Goal: Task Accomplishment & Management: Use online tool/utility

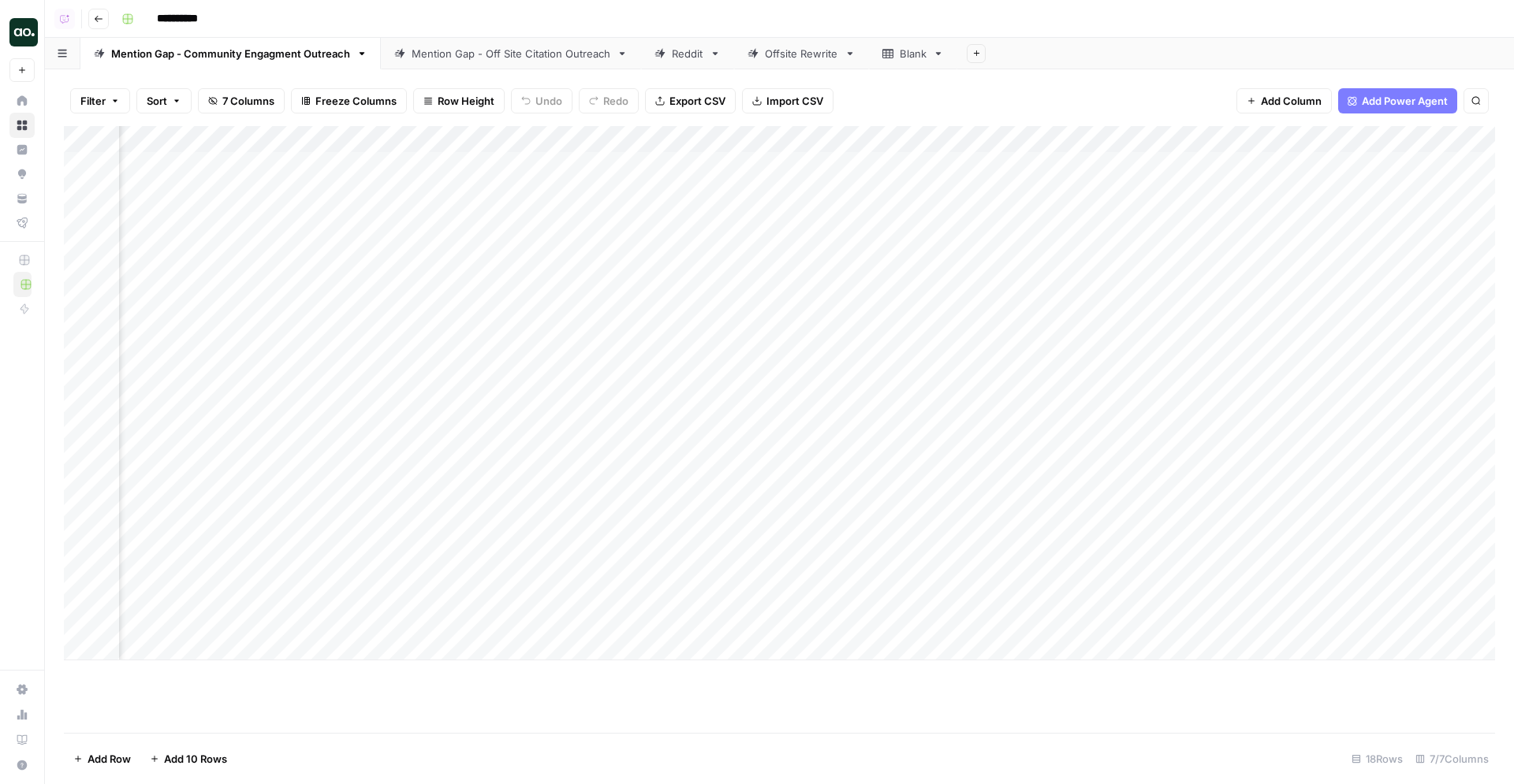
scroll to position [0, 890]
click at [1102, 164] on div "Add Column" at bounding box center [779, 393] width 1431 height 535
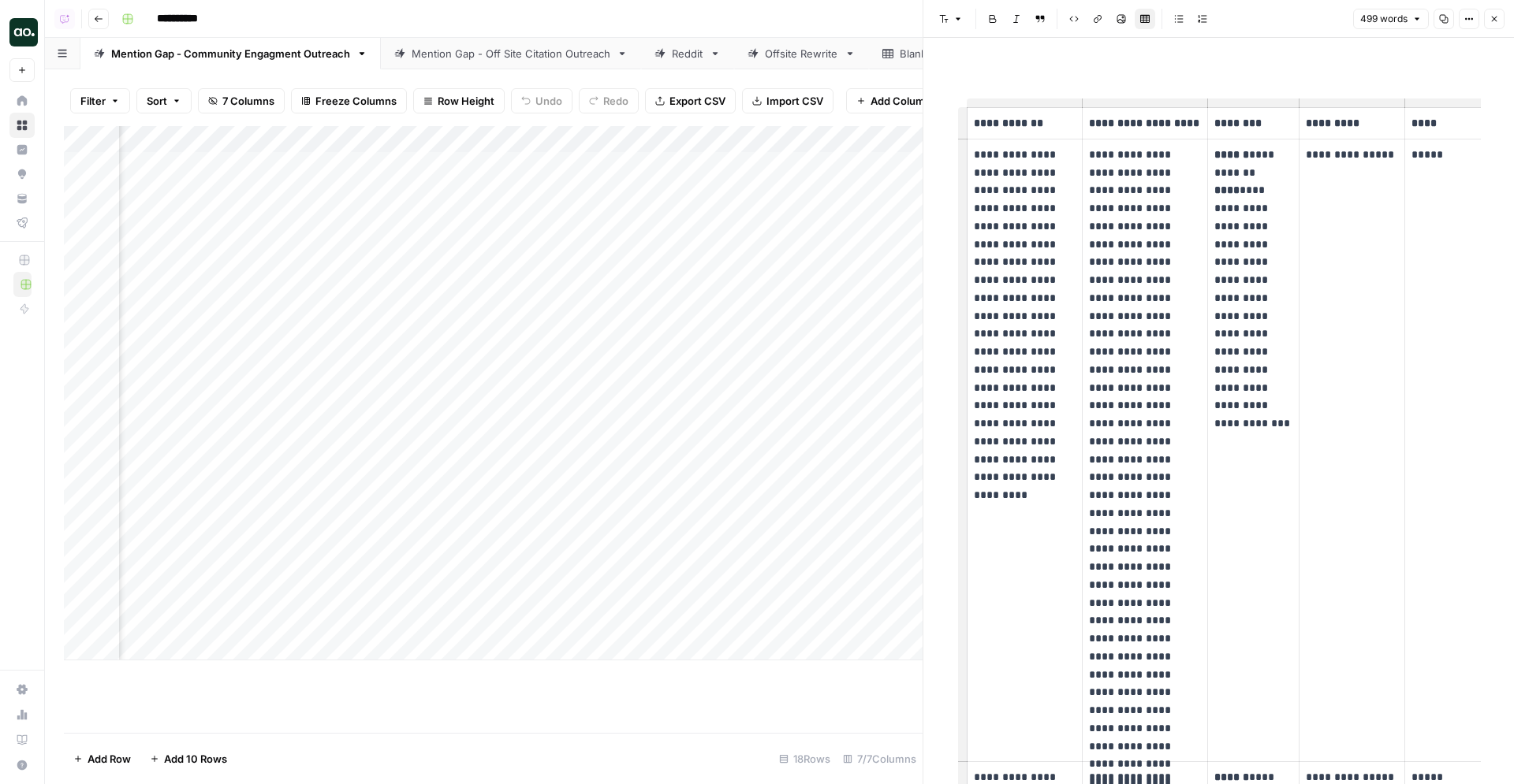
scroll to position [0, 81]
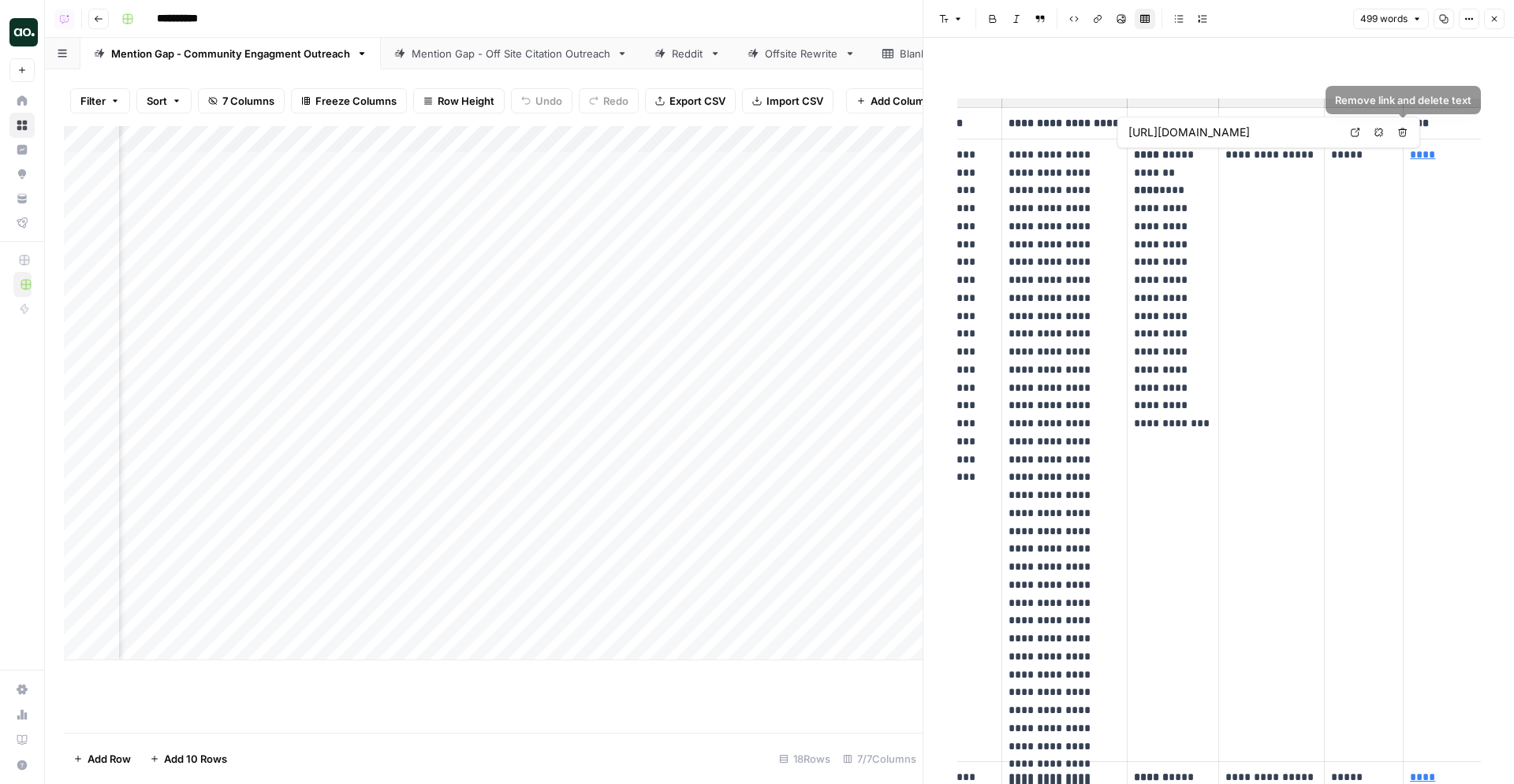
click at [1102, 132] on icon at bounding box center [1355, 132] width 10 height 10
click at [1102, 196] on p "**********" at bounding box center [1172, 280] width 78 height 269
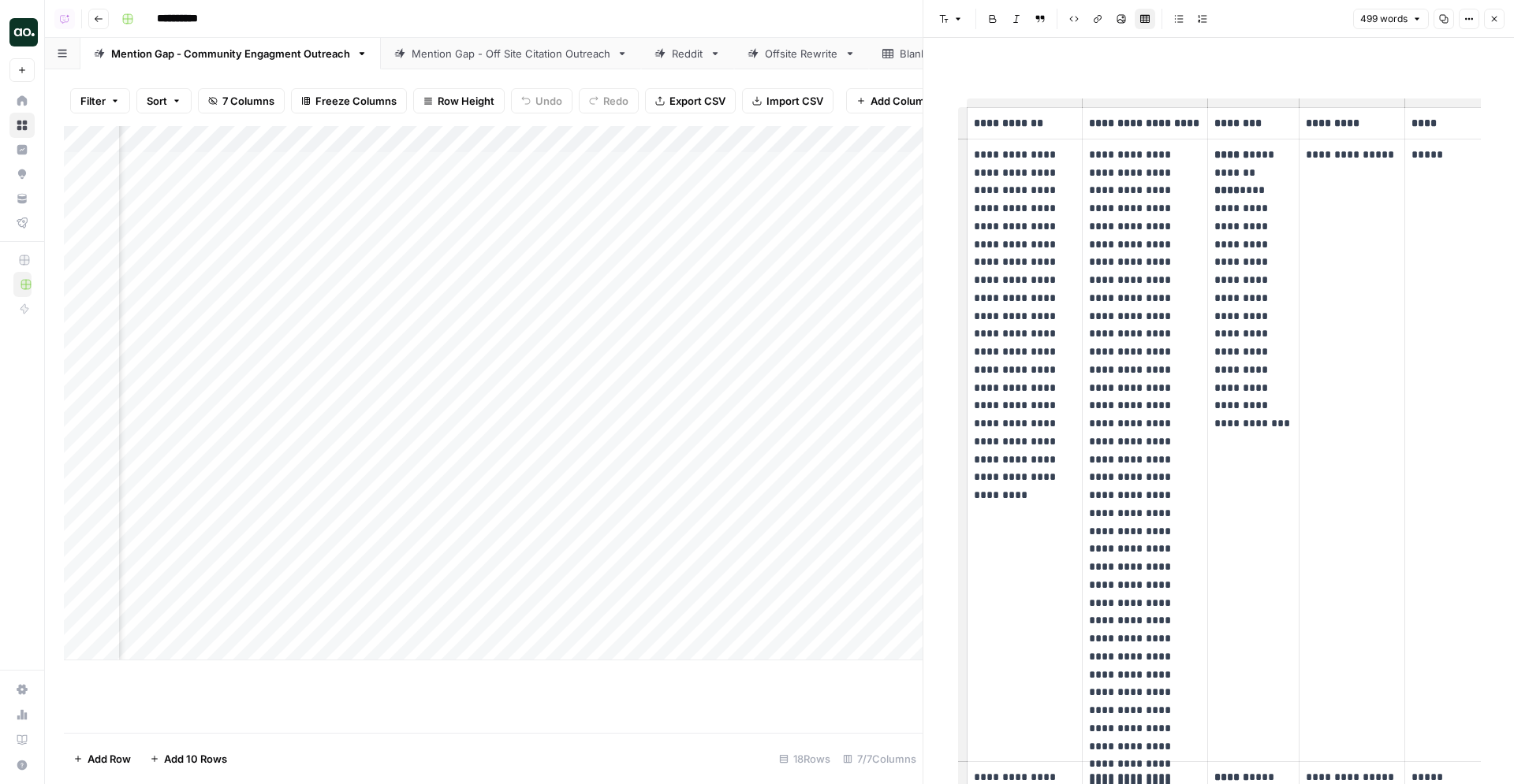
click at [1102, 171] on p "**********" at bounding box center [1252, 280] width 78 height 269
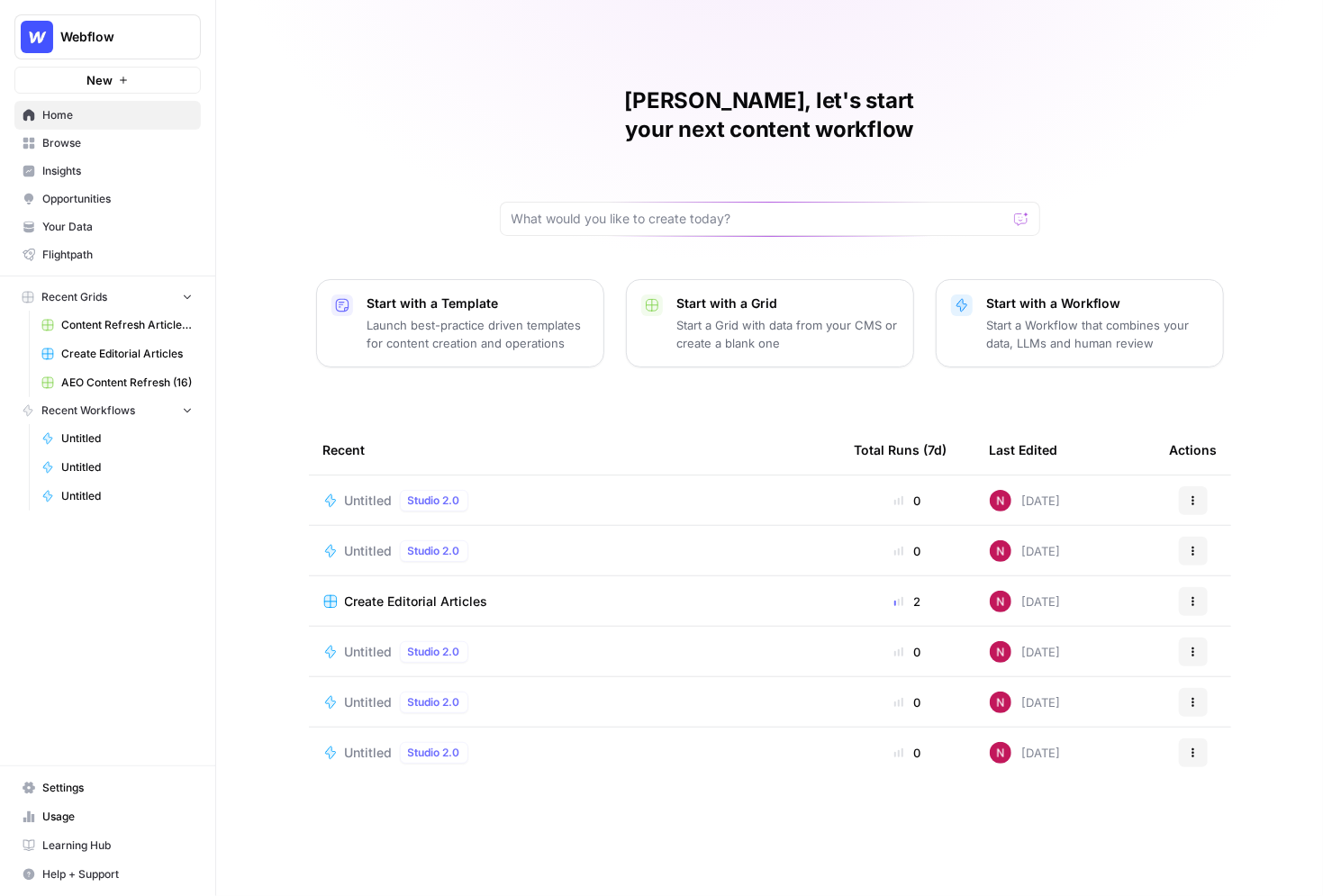
click at [87, 164] on span "Insights" at bounding box center [117, 171] width 150 height 16
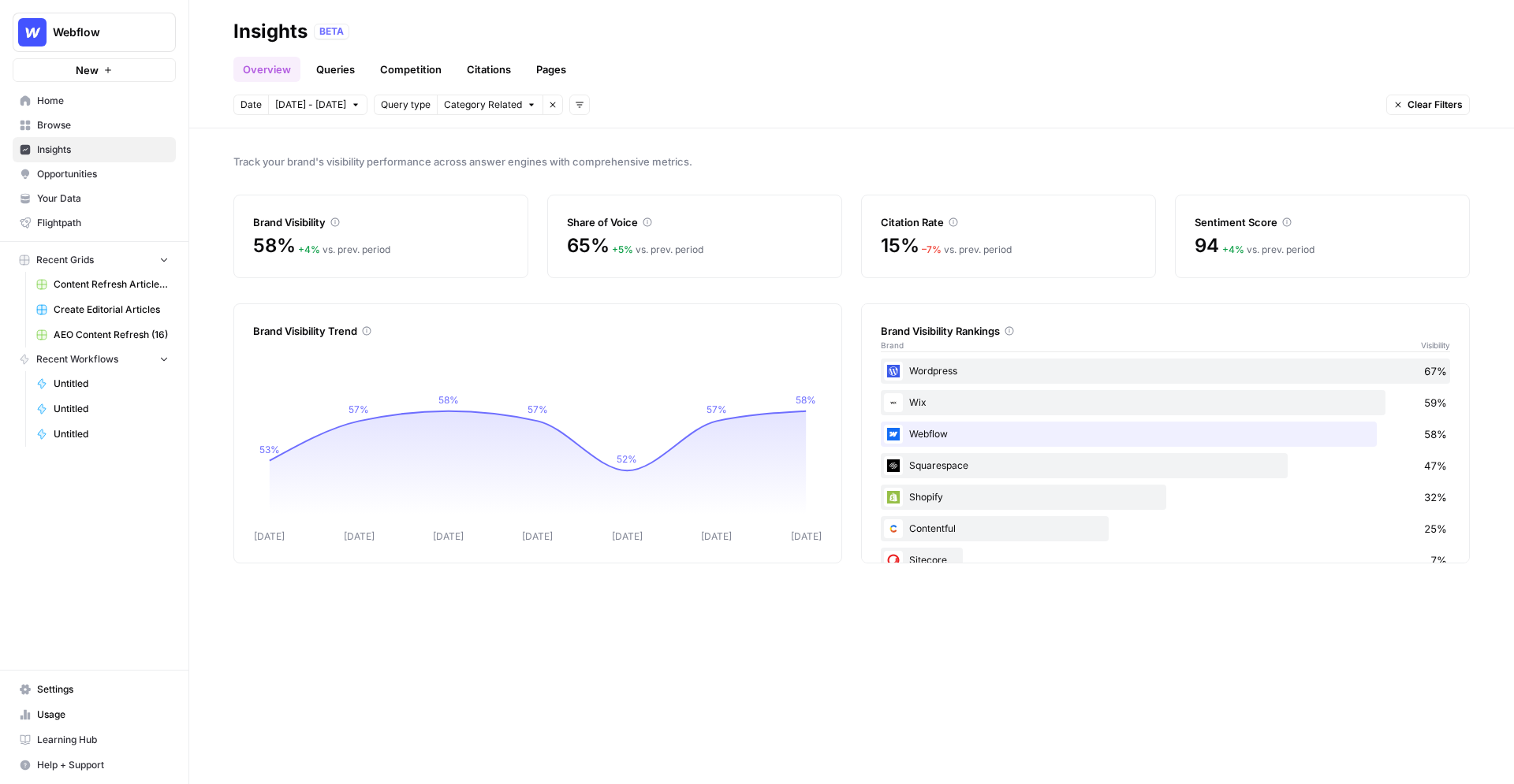
click at [505, 106] on span "Category Related" at bounding box center [482, 105] width 78 height 14
click at [338, 104] on span "Sep 27 - Oct 3" at bounding box center [310, 105] width 71 height 14
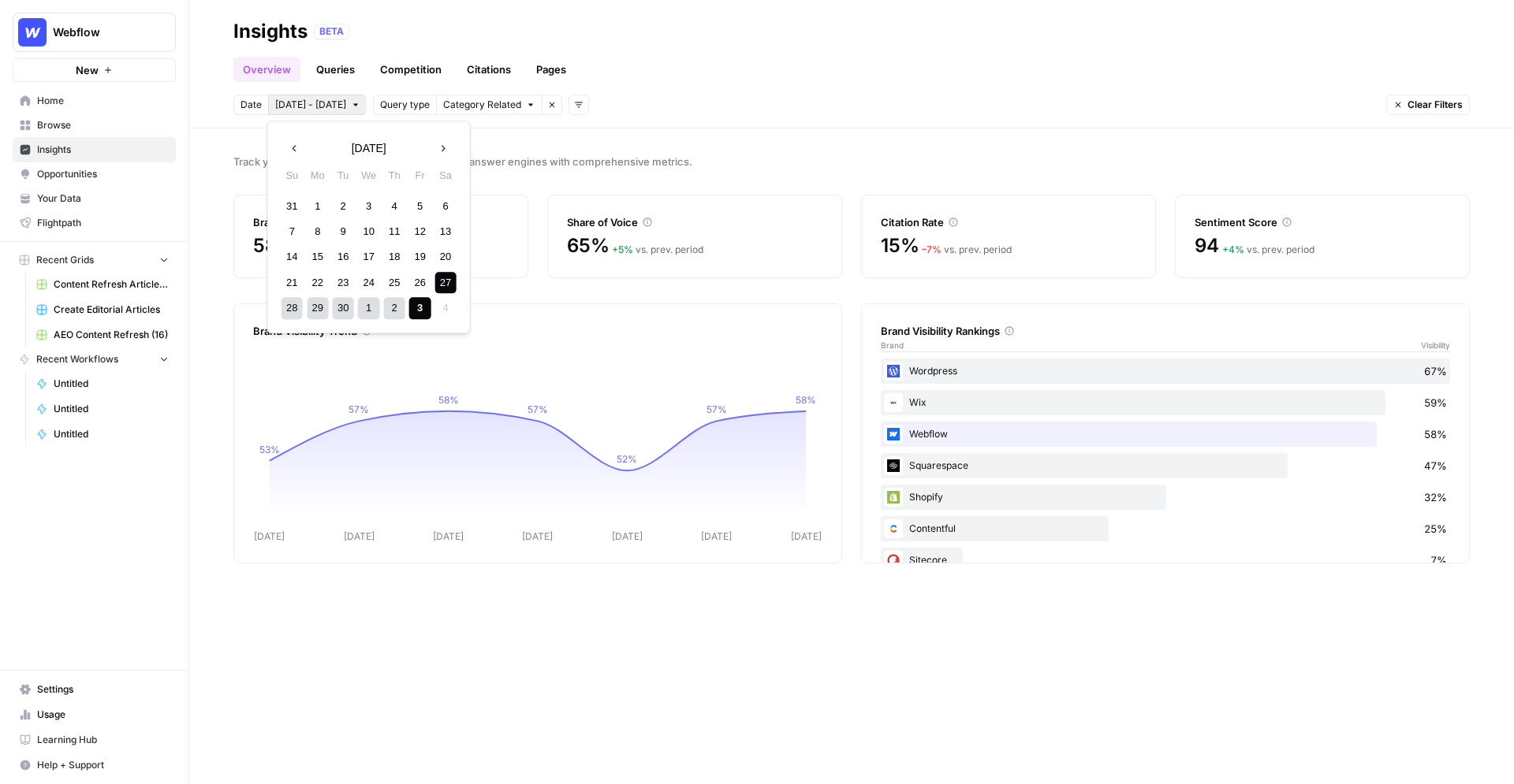
click at [576, 126] on header "Insights BETA Overview Queries Competition Citations Pages Date Sep 27 - Oct 3 …" at bounding box center [851, 64] width 1324 height 129
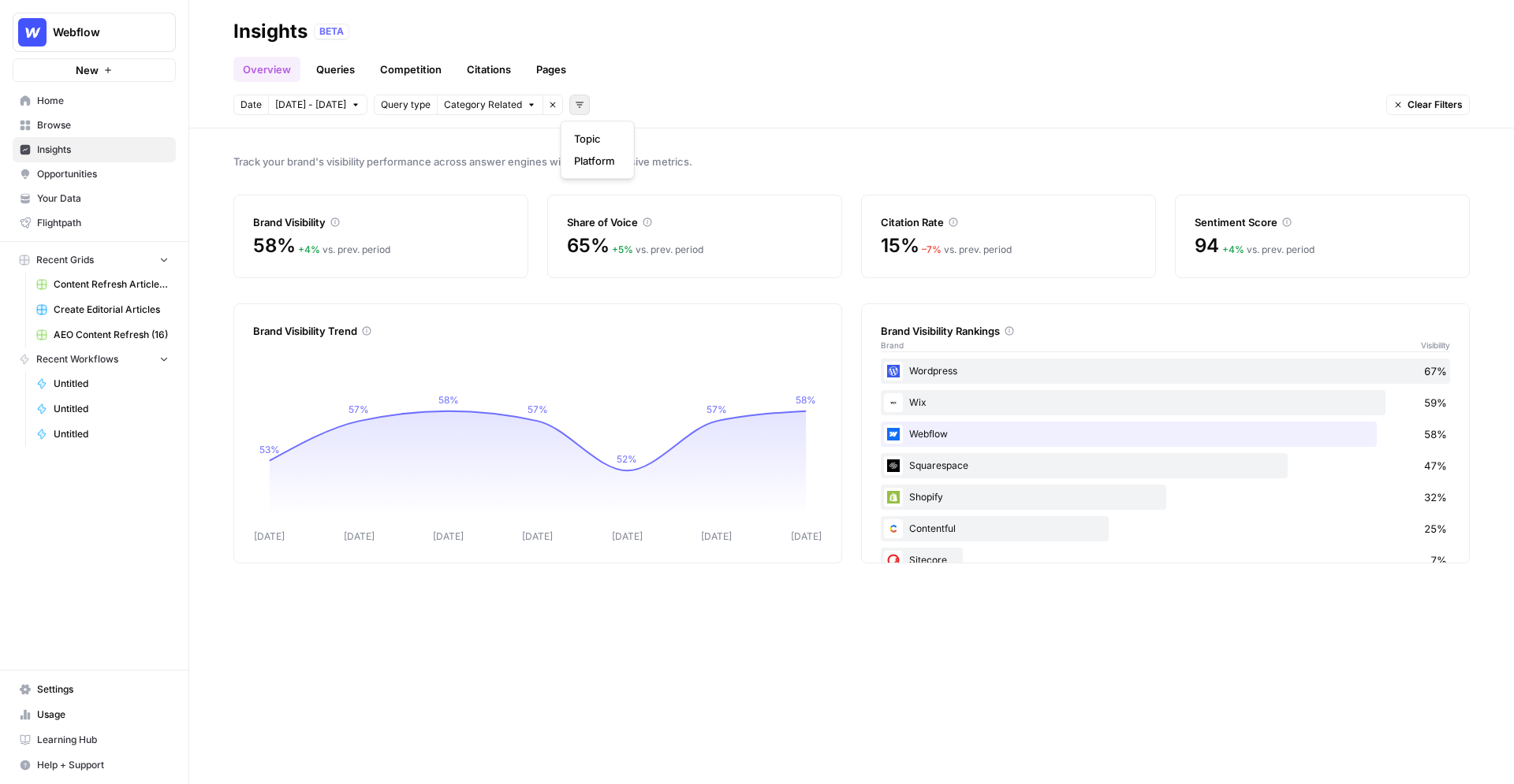
click at [575, 103] on icon "button" at bounding box center [579, 104] width 10 height 10
click at [597, 159] on span "Platform" at bounding box center [594, 161] width 41 height 16
click at [649, 109] on span "Select platform" at bounding box center [662, 105] width 68 height 14
click at [723, 105] on icon "button" at bounding box center [727, 104] width 10 height 10
click at [322, 62] on link "Queries" at bounding box center [335, 69] width 58 height 25
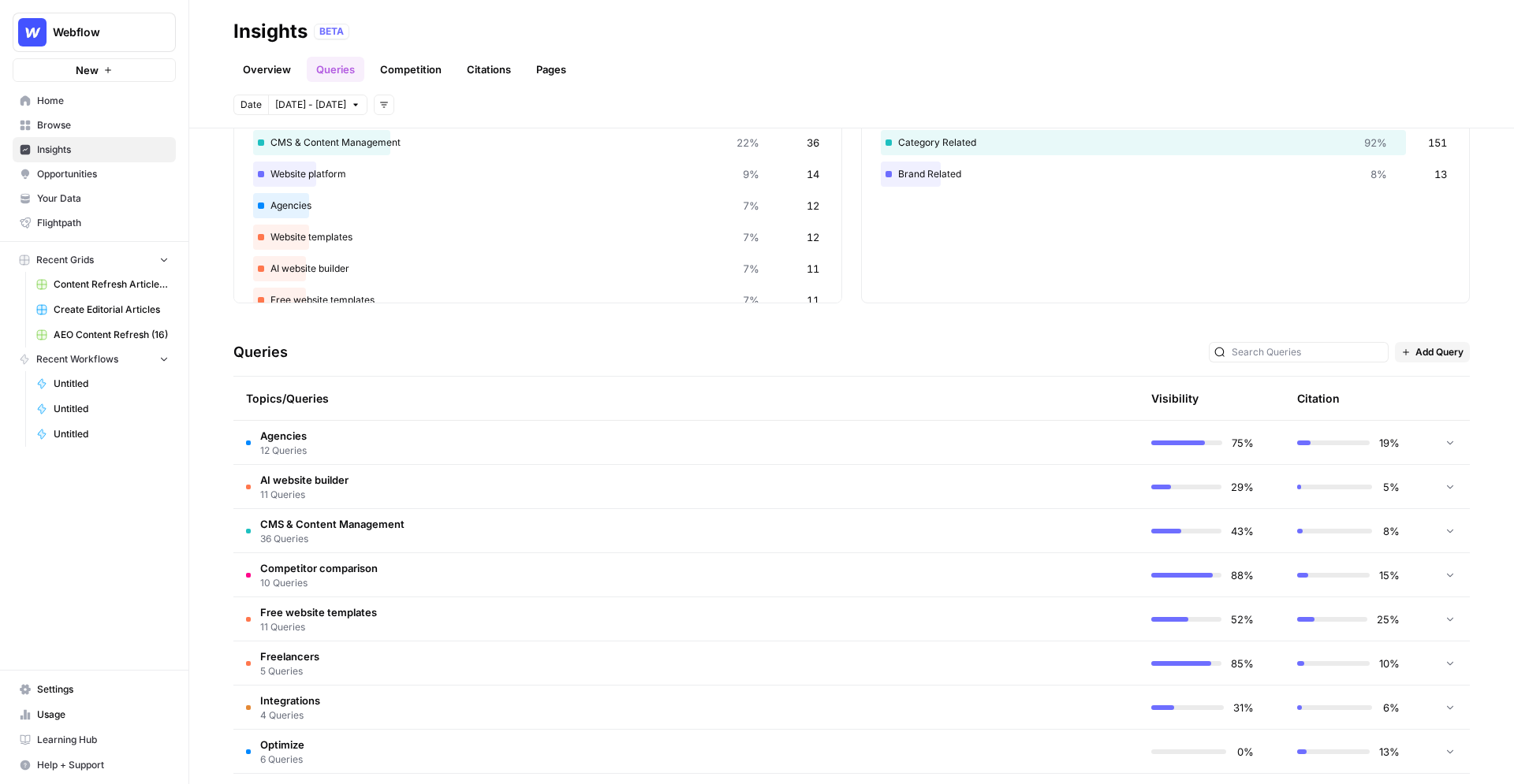
click at [599, 433] on td "Agencies 12 Queries" at bounding box center [611, 443] width 755 height 44
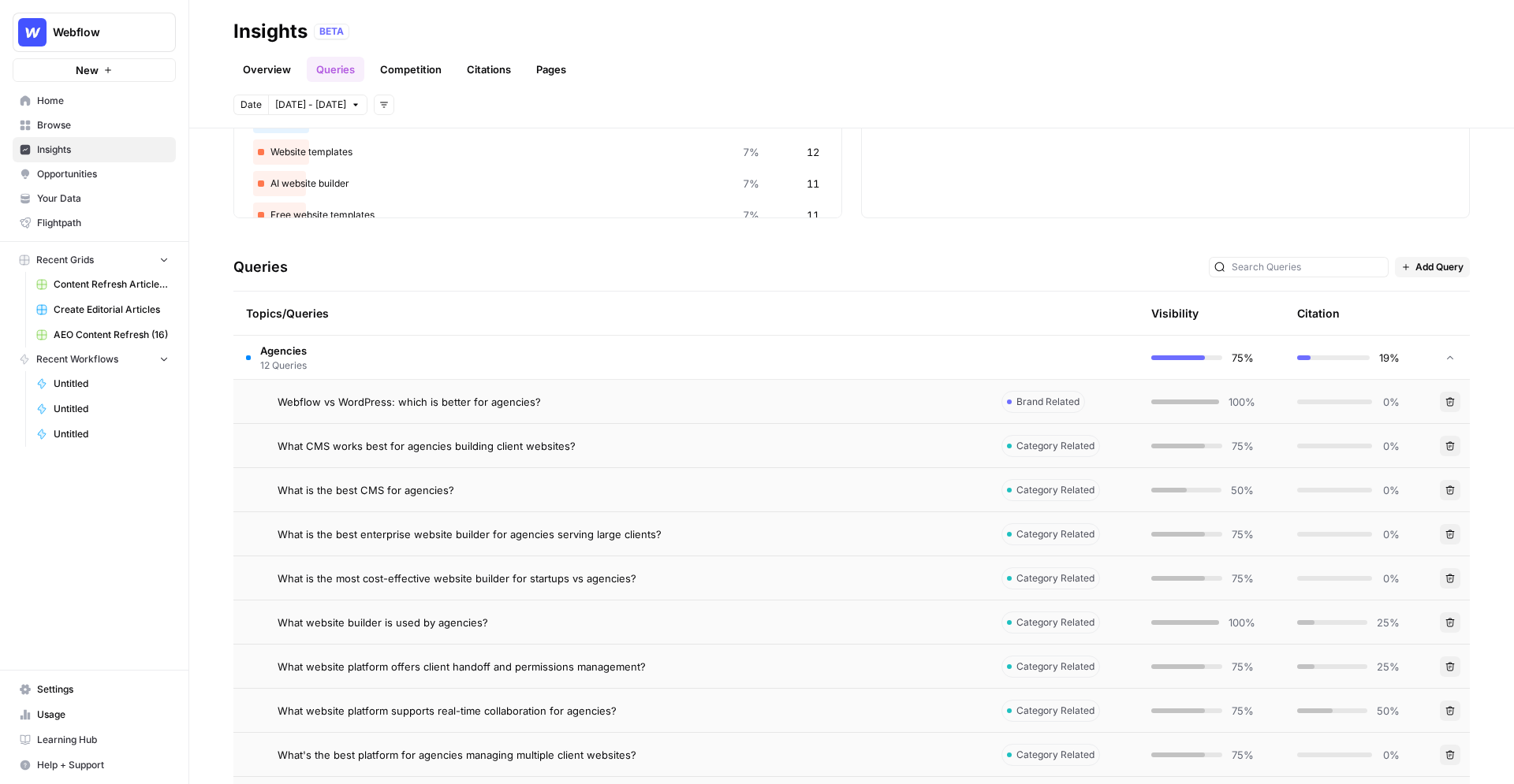
scroll to position [219, 0]
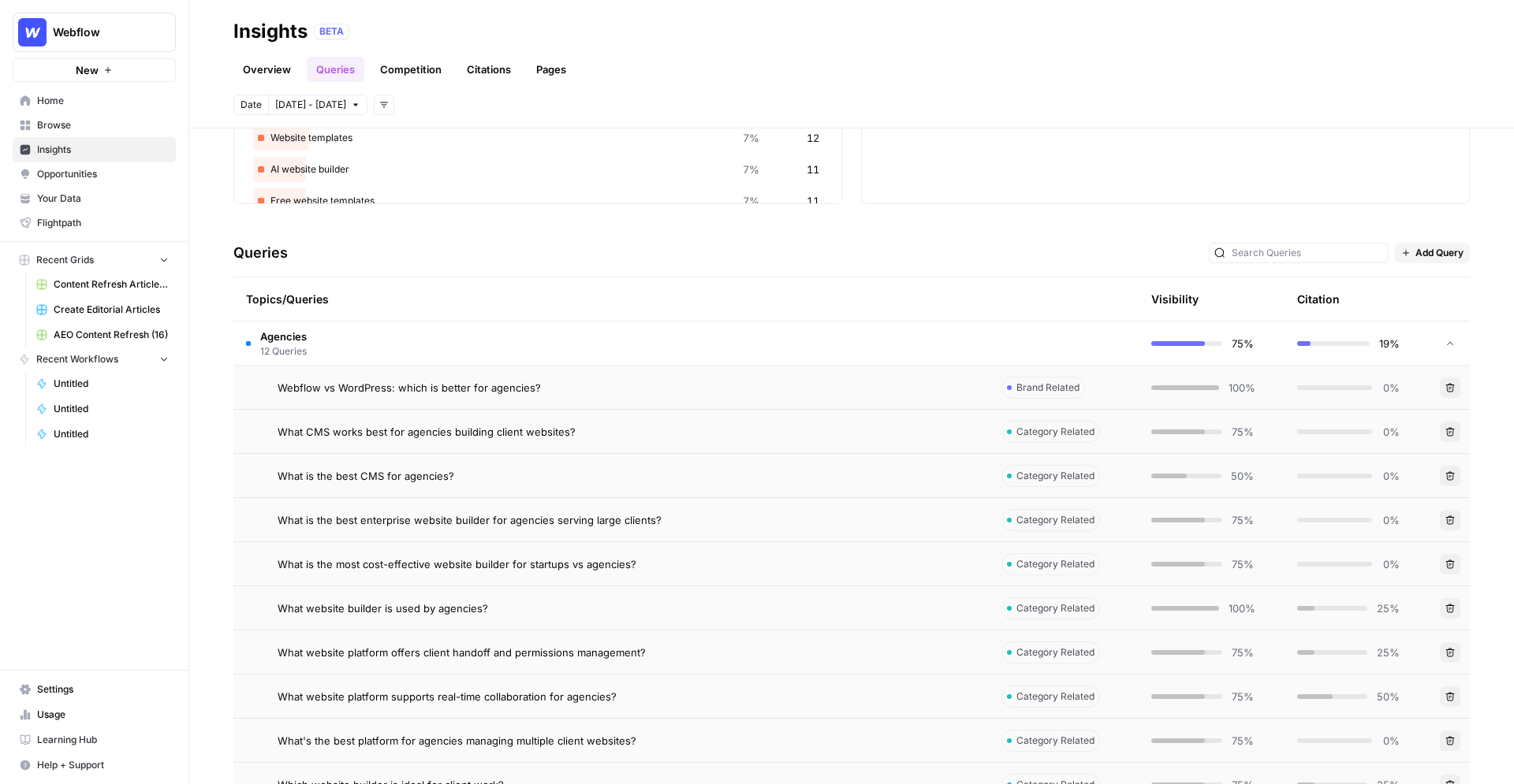
click at [669, 380] on div "Webflow vs WordPress: which is better for agencies?" at bounding box center [627, 388] width 698 height 16
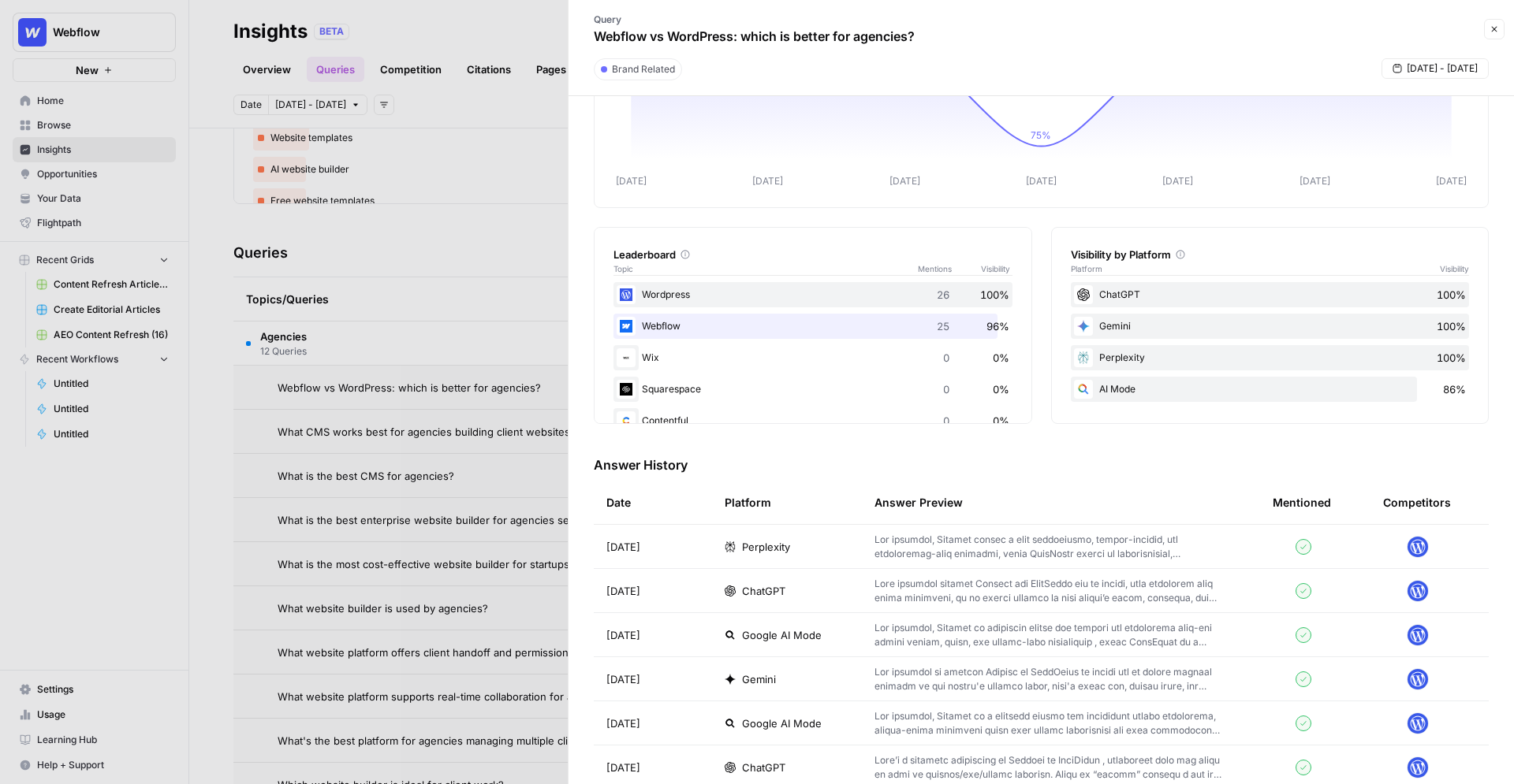
scroll to position [127, 0]
click at [844, 548] on div "Perplexity" at bounding box center [787, 546] width 124 height 16
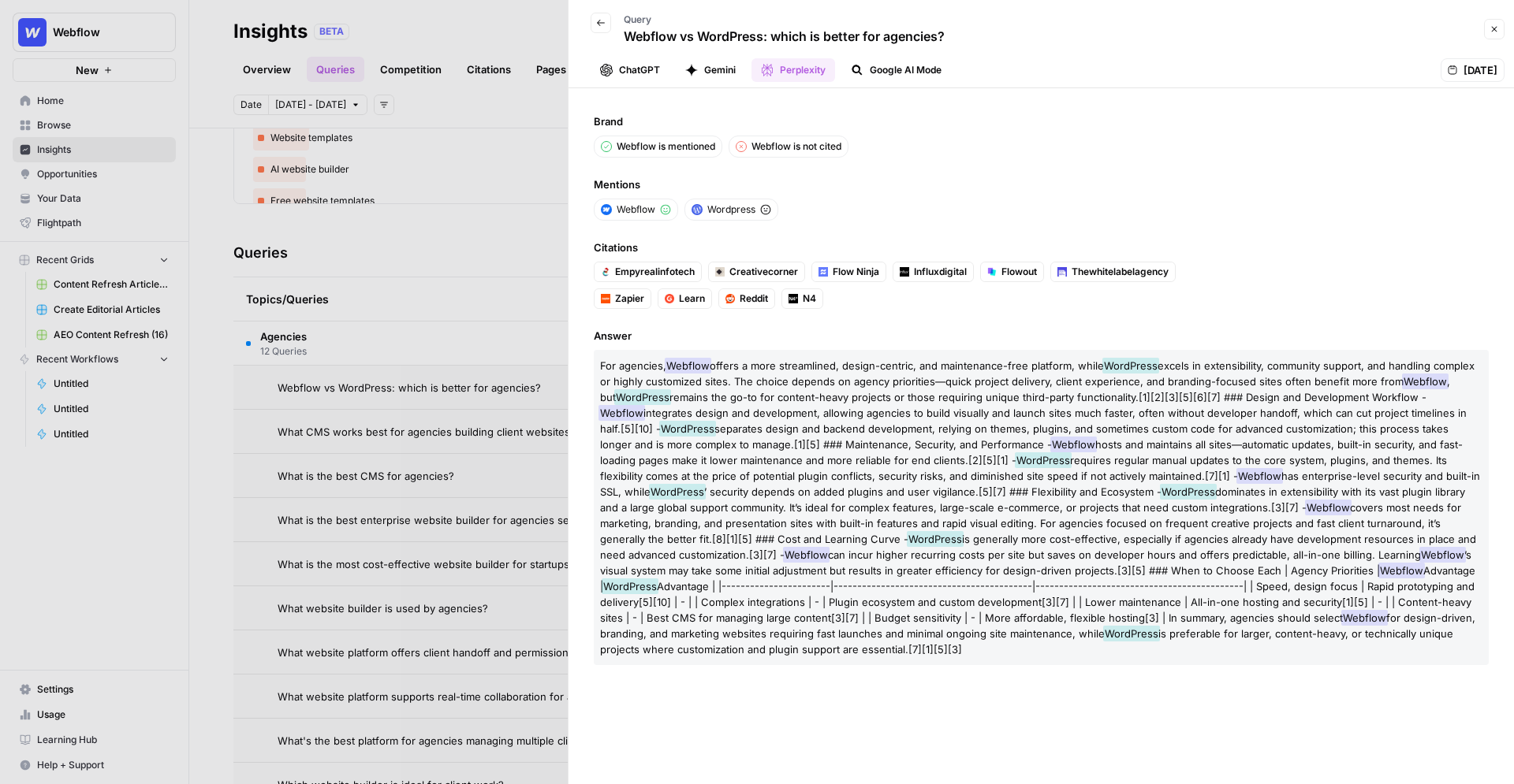
click at [409, 173] on div at bounding box center [757, 392] width 1514 height 784
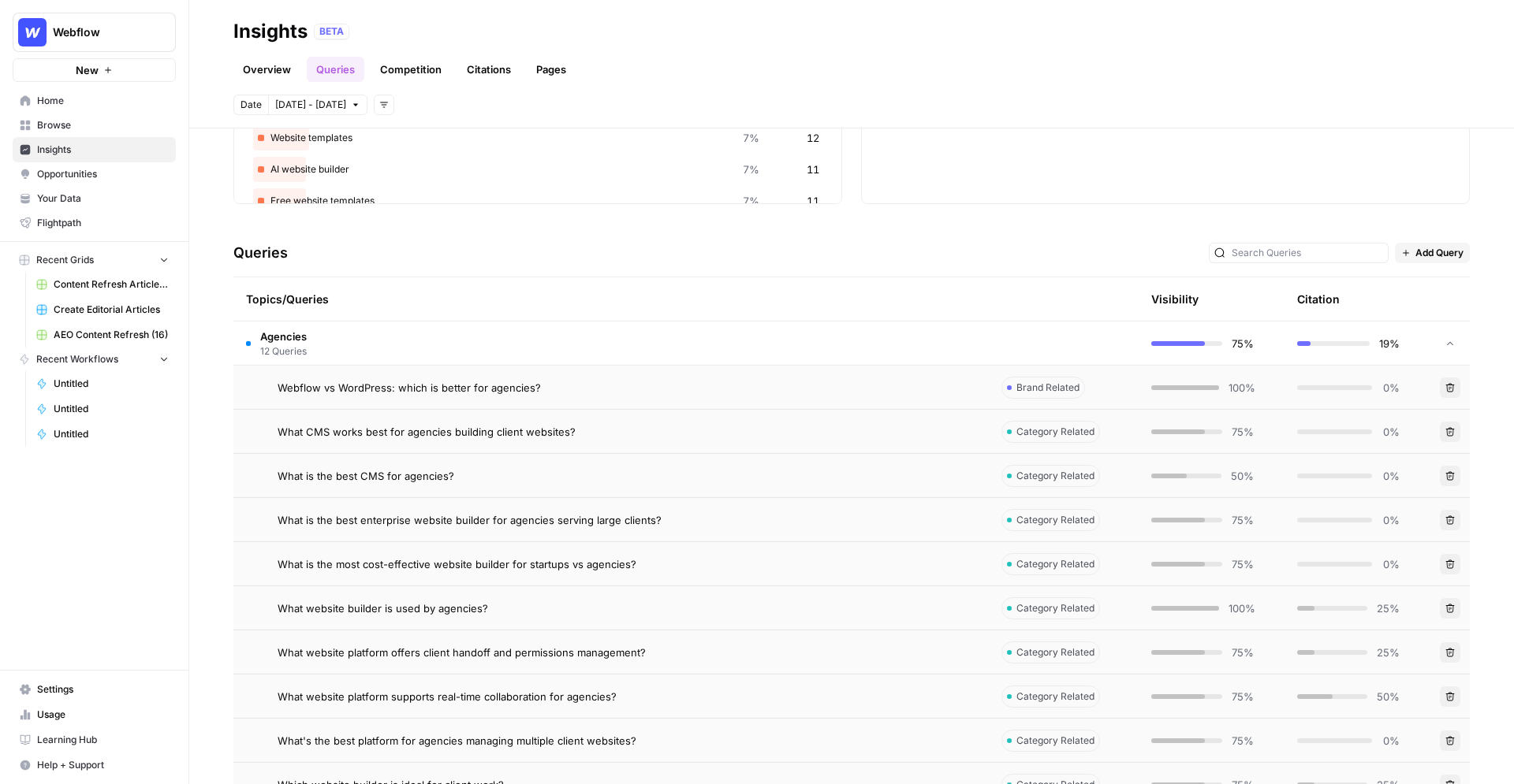
click at [467, 72] on link "Citations" at bounding box center [488, 69] width 63 height 25
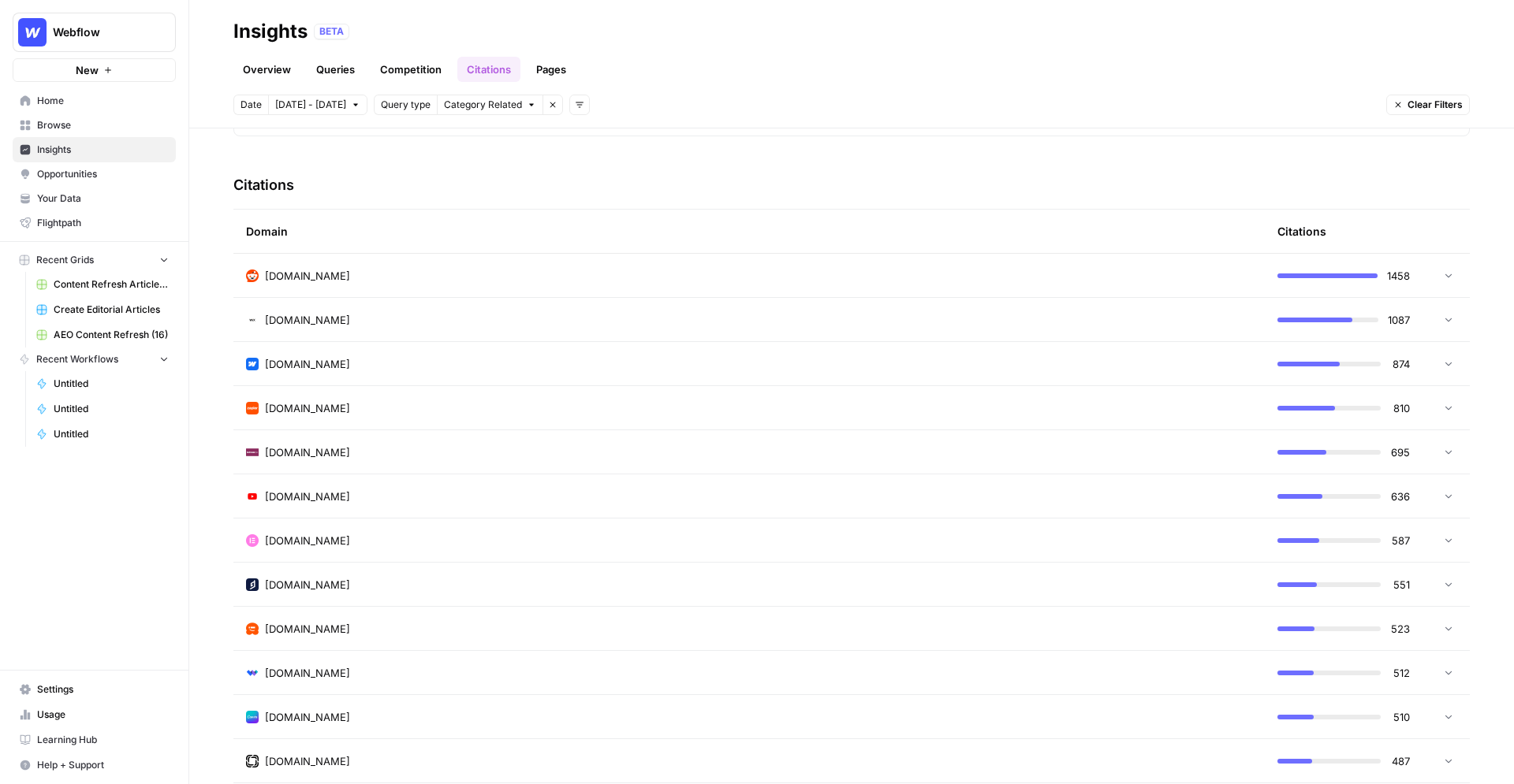
scroll to position [338, 0]
click at [1147, 274] on div "reddit.com" at bounding box center [748, 273] width 1006 height 16
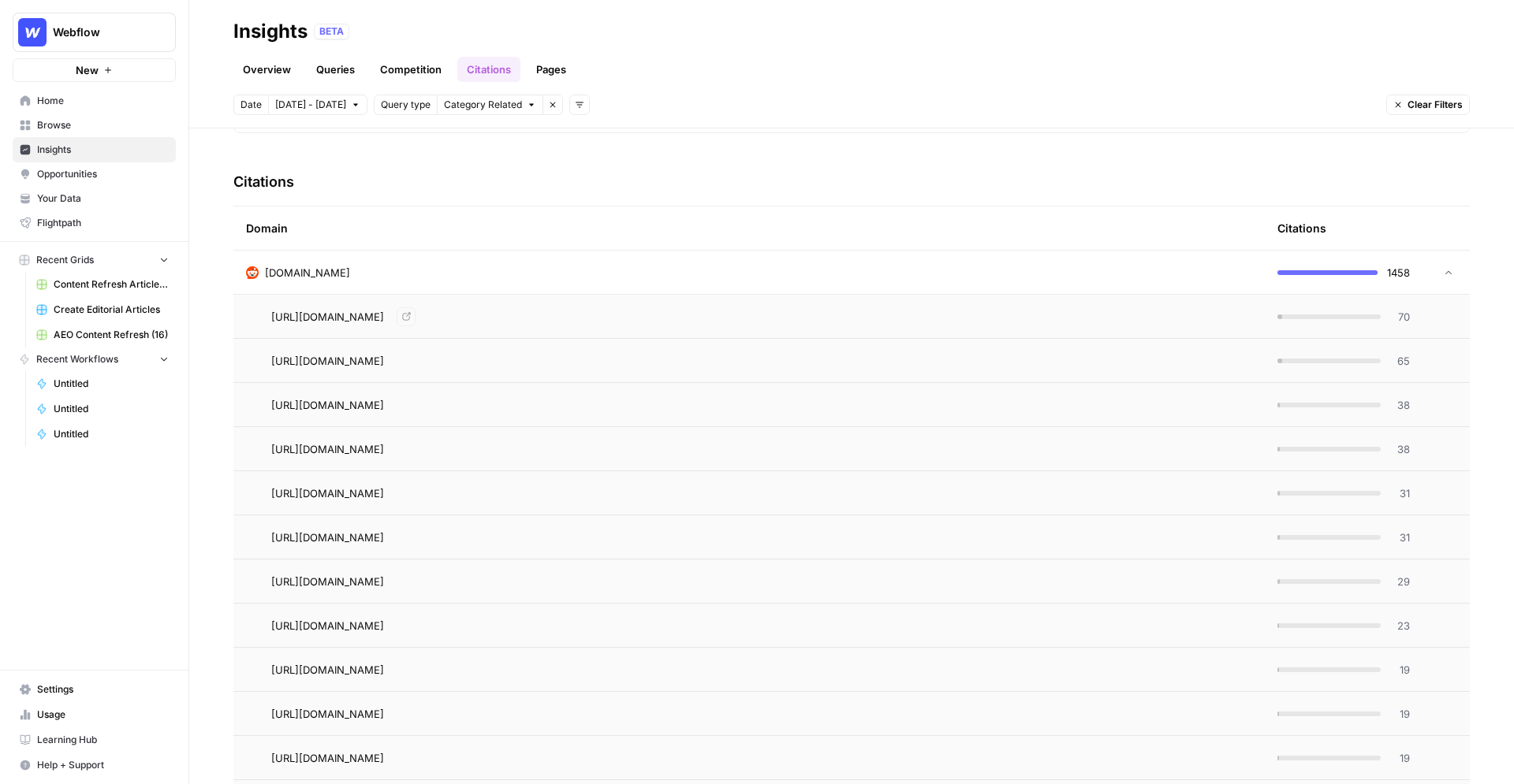
click at [1157, 329] on td "https://www.reddit.com/r/Frontend/comments/158i5pi/what_cms_would_you_pick_for_…" at bounding box center [749, 317] width 1031 height 44
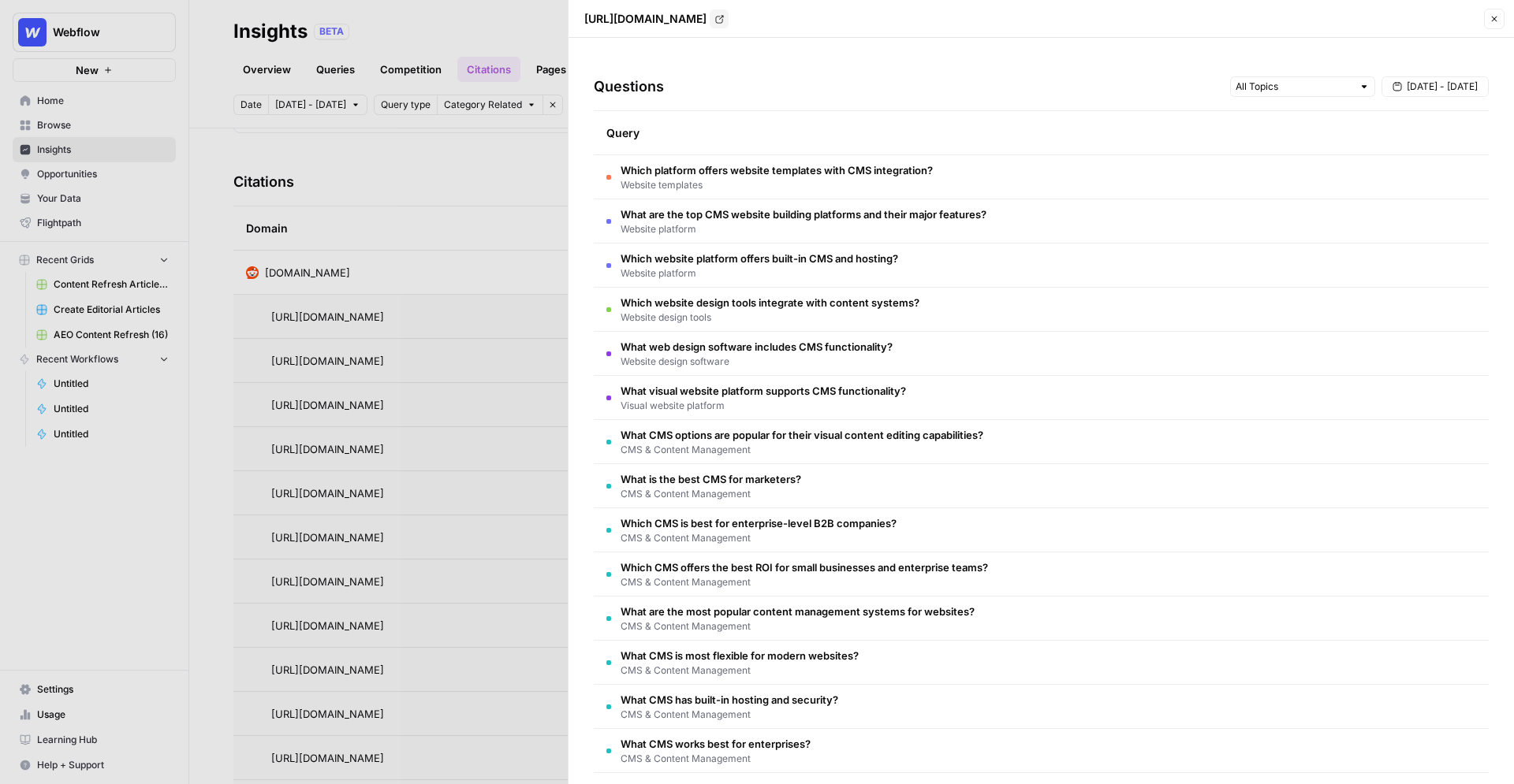
click at [481, 178] on div at bounding box center [757, 392] width 1514 height 784
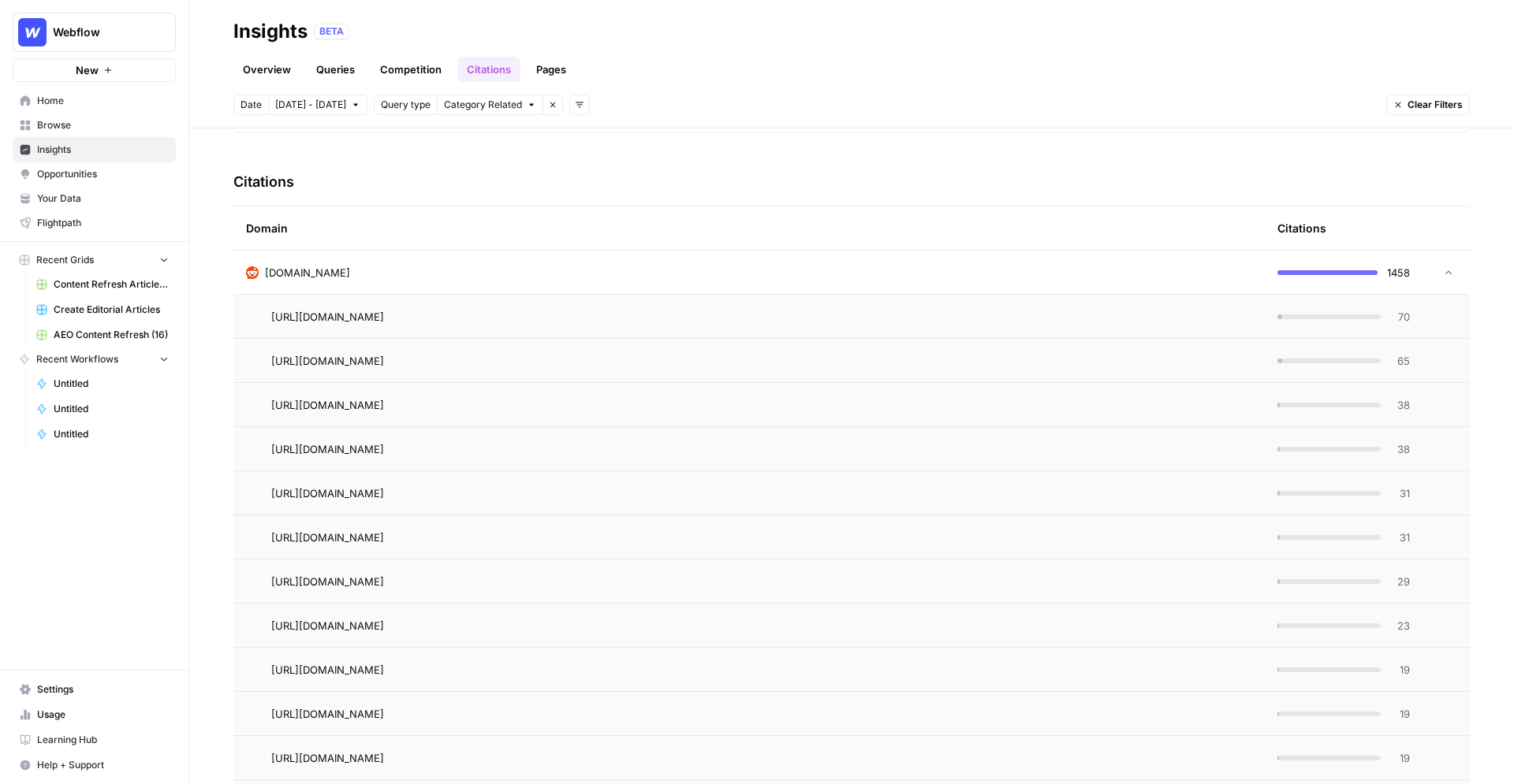
click at [391, 265] on div "reddit.com" at bounding box center [748, 273] width 1006 height 16
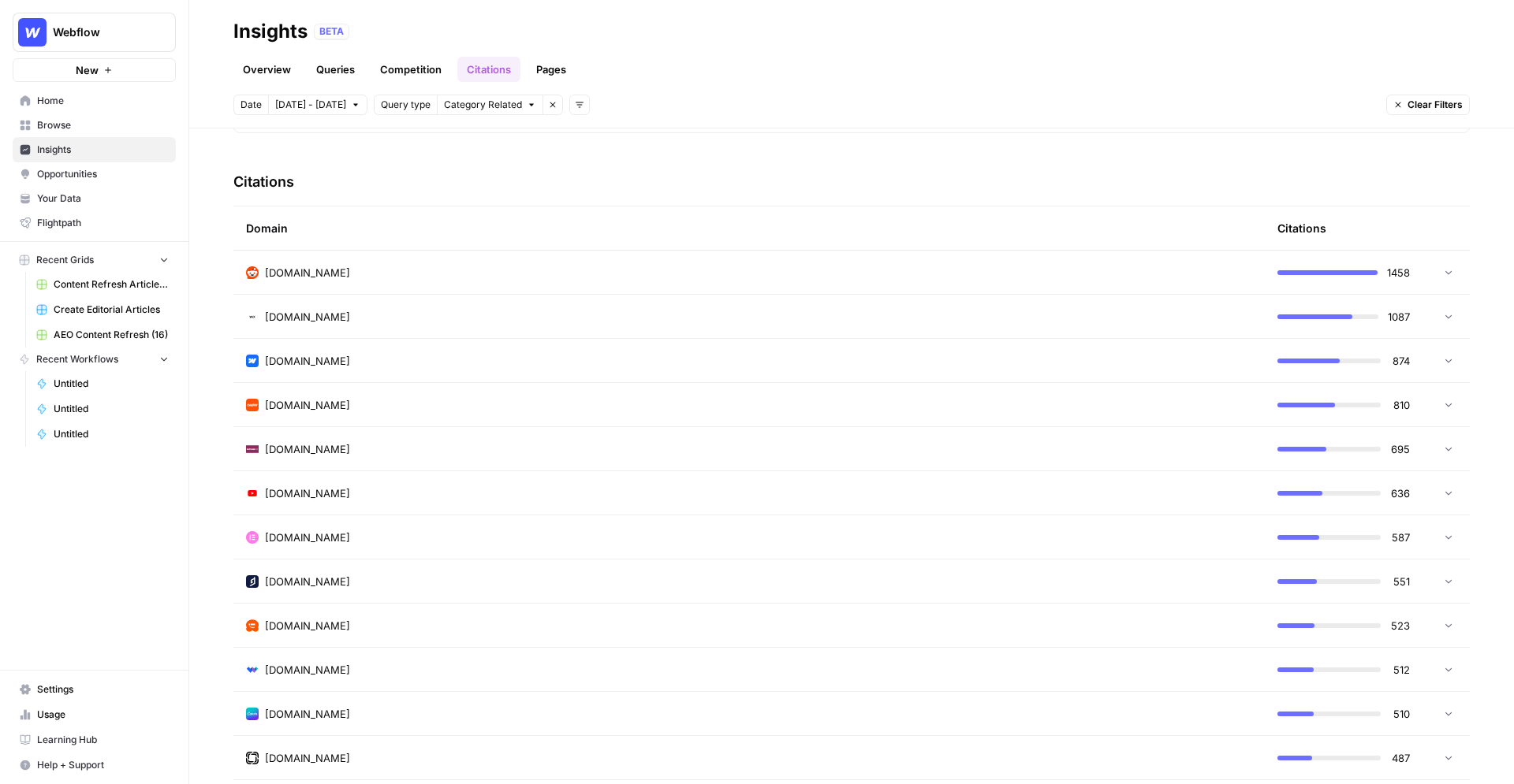
click at [87, 175] on span "Opportunities" at bounding box center [102, 174] width 131 height 14
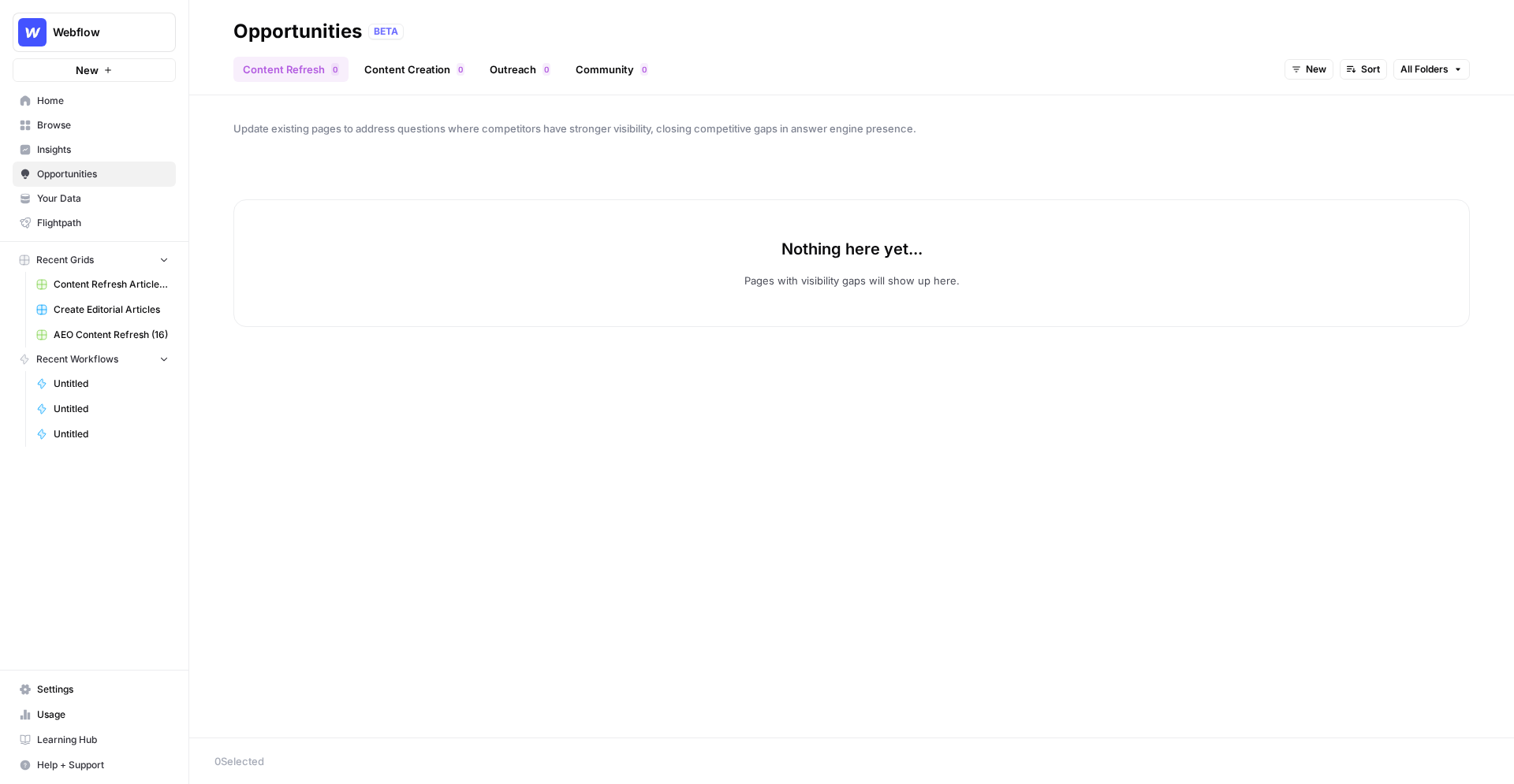
click at [1157, 67] on span "New" at bounding box center [1315, 69] width 20 height 14
click at [1157, 91] on div "All Opportunities New In Progress Archived" at bounding box center [1342, 136] width 114 height 102
click at [1157, 103] on span "All Opportunities" at bounding box center [1340, 104] width 81 height 16
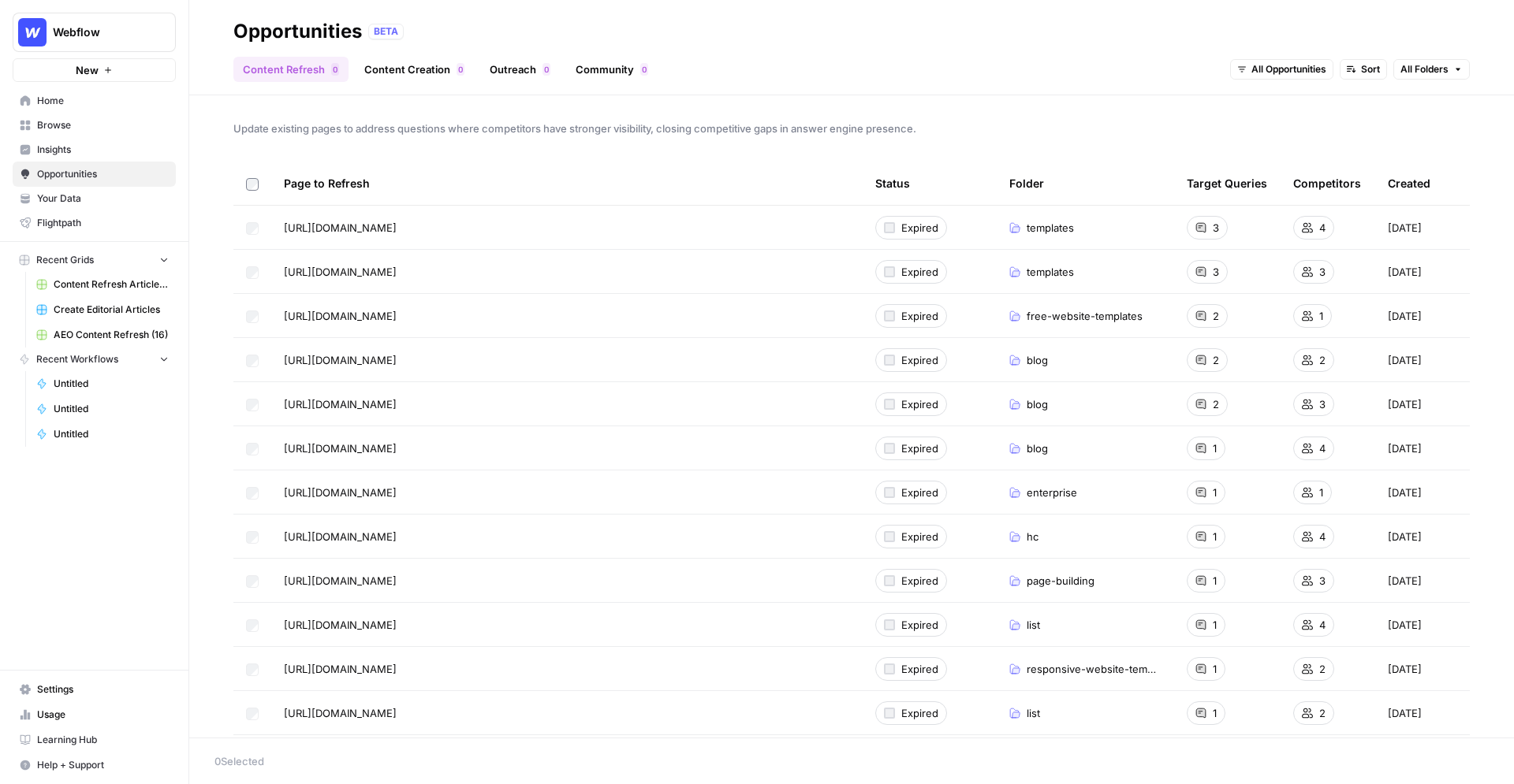
click at [409, 67] on link "Content Creation 0" at bounding box center [414, 69] width 119 height 25
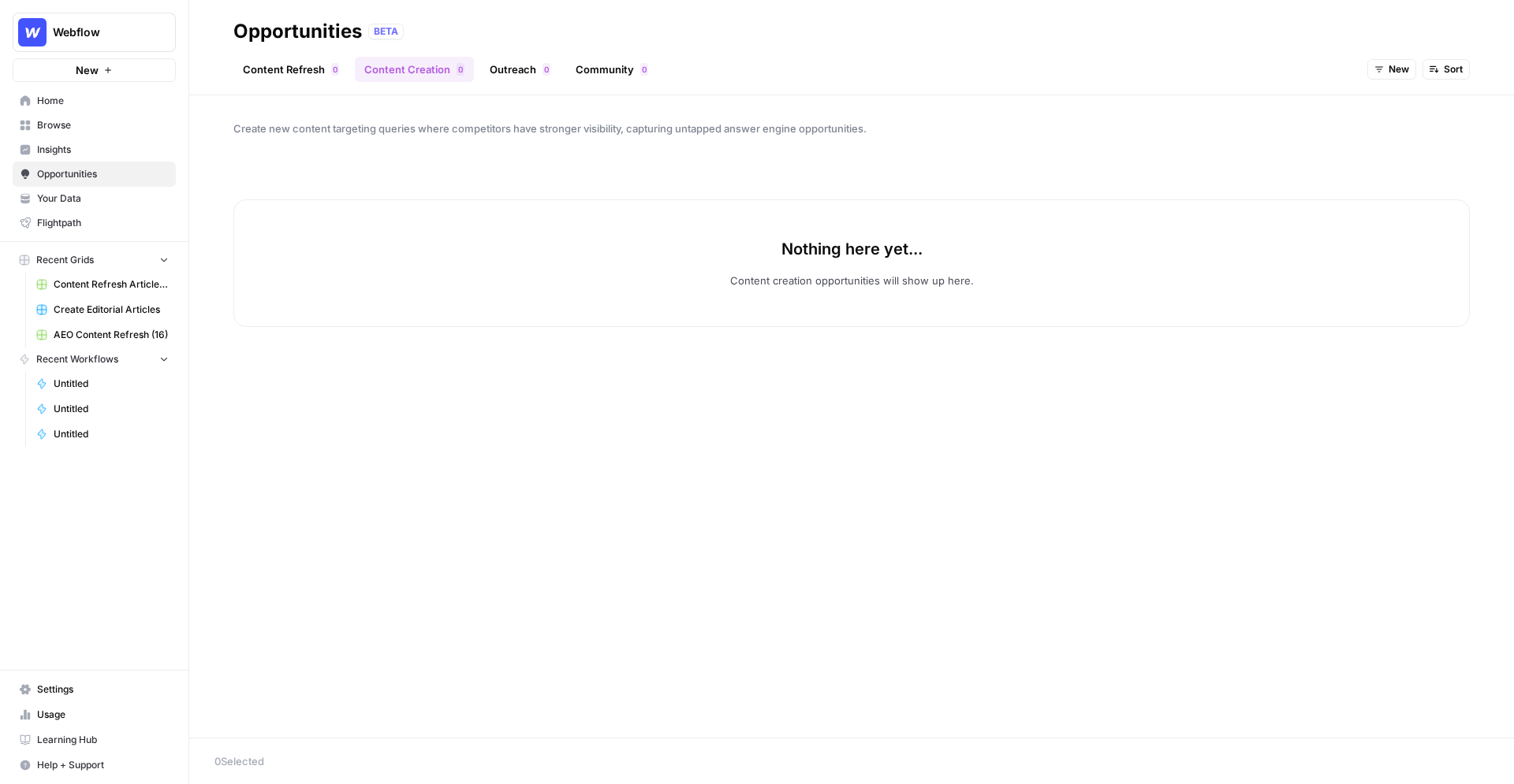
click at [1157, 77] on button "New" at bounding box center [1391, 69] width 49 height 20
click at [1157, 100] on span "All Opportunities" at bounding box center [1421, 104] width 81 height 16
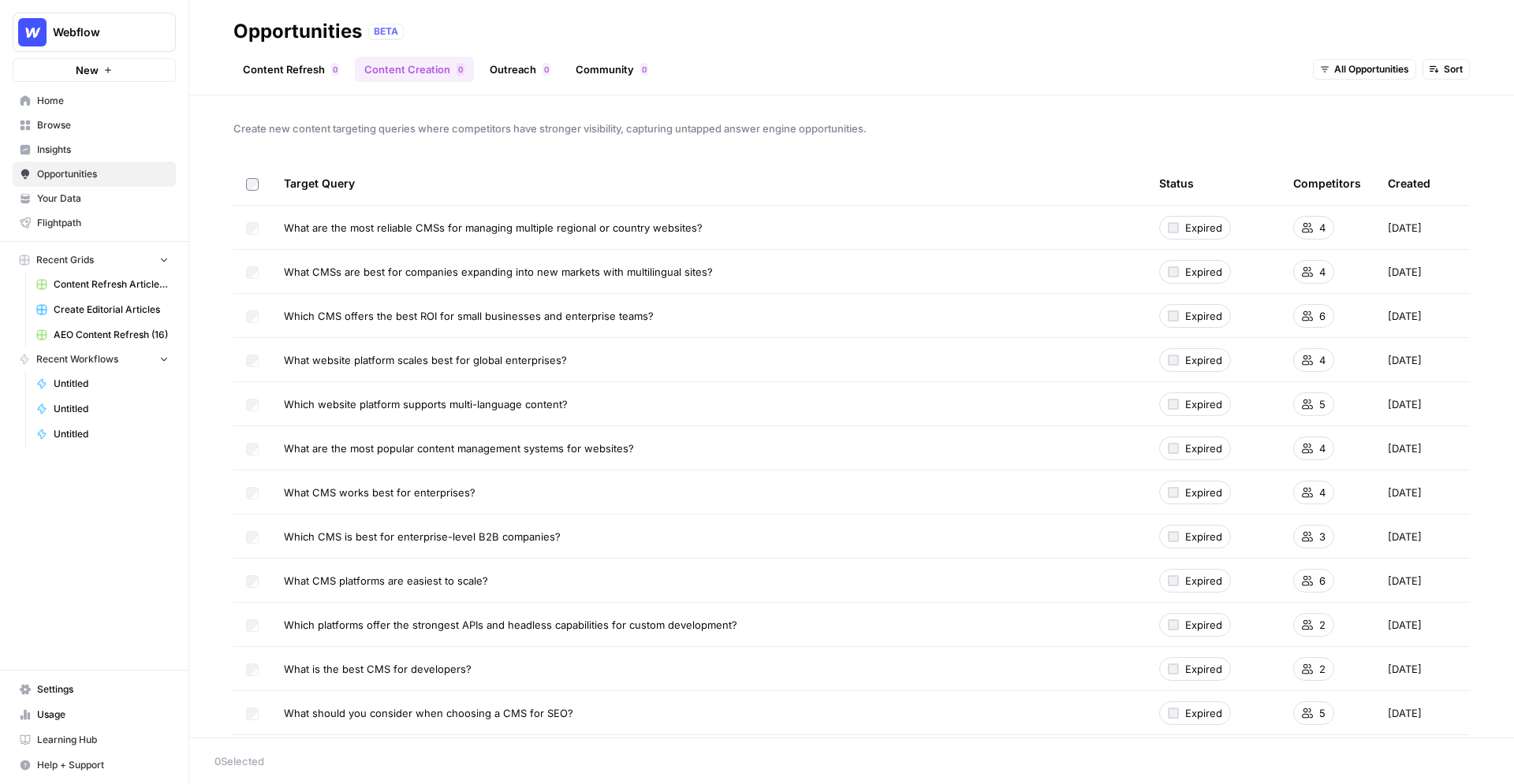
click at [76, 147] on span "Insights" at bounding box center [102, 150] width 131 height 14
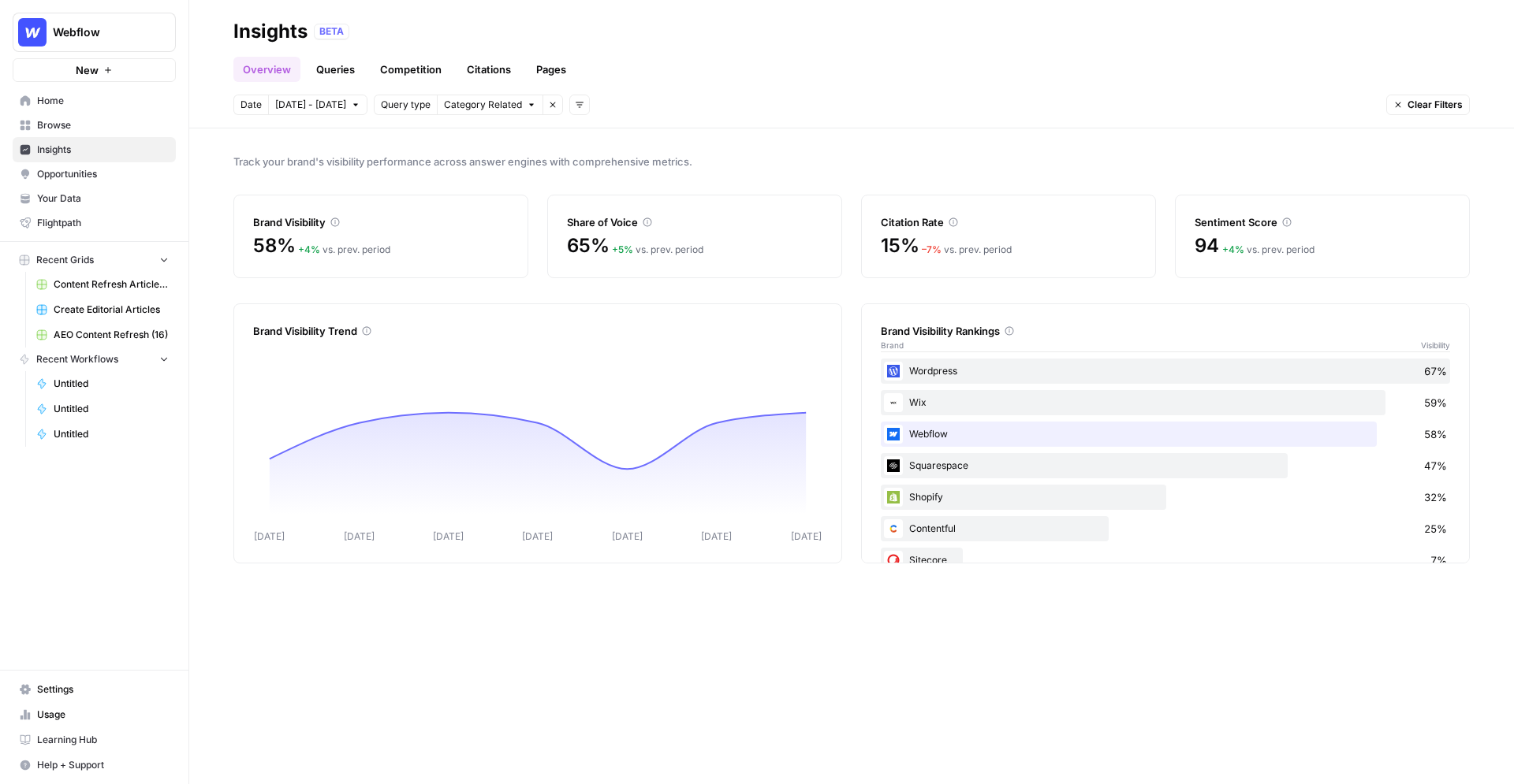
click at [338, 74] on link "Queries" at bounding box center [335, 69] width 58 height 25
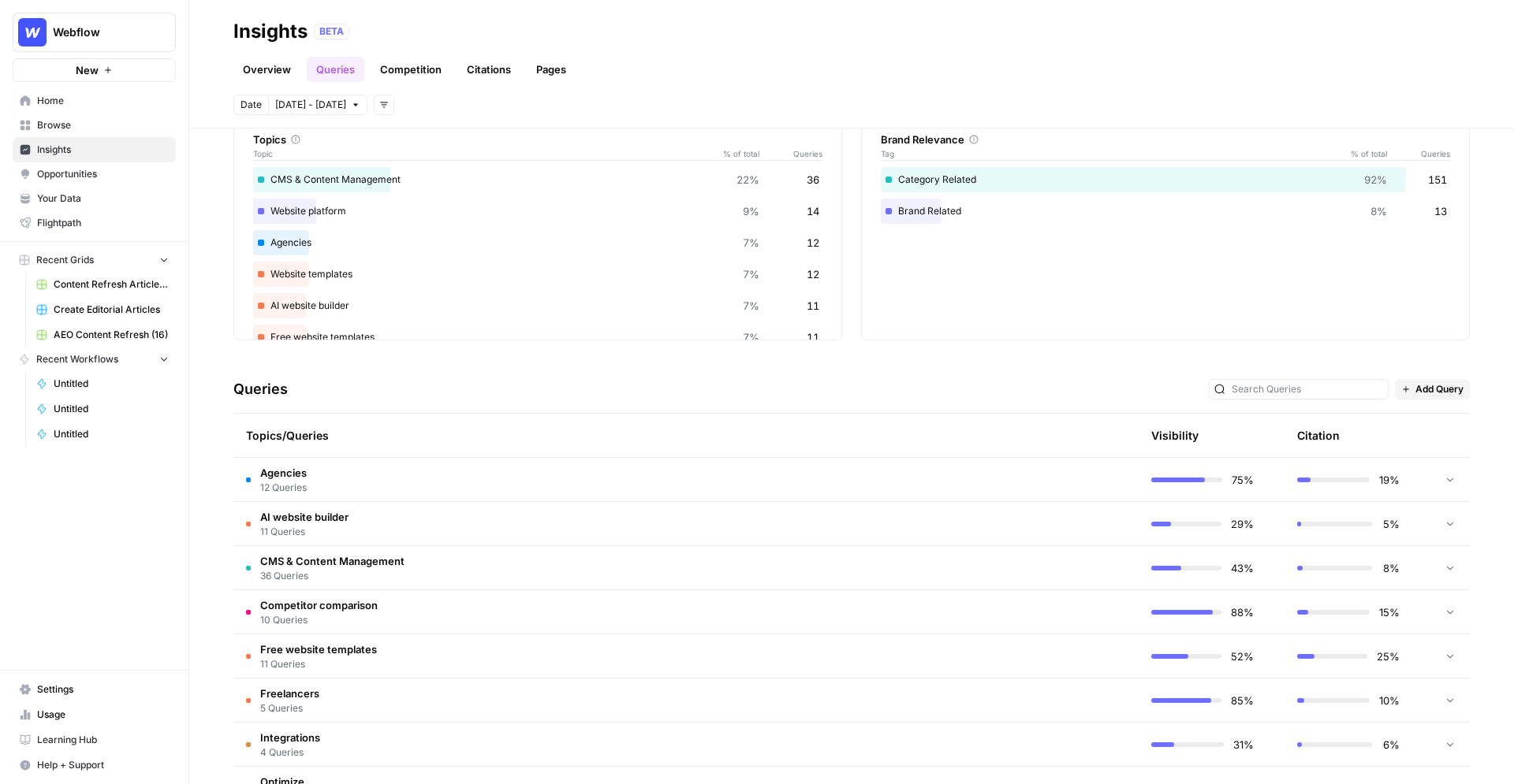
scroll to position [87, 0]
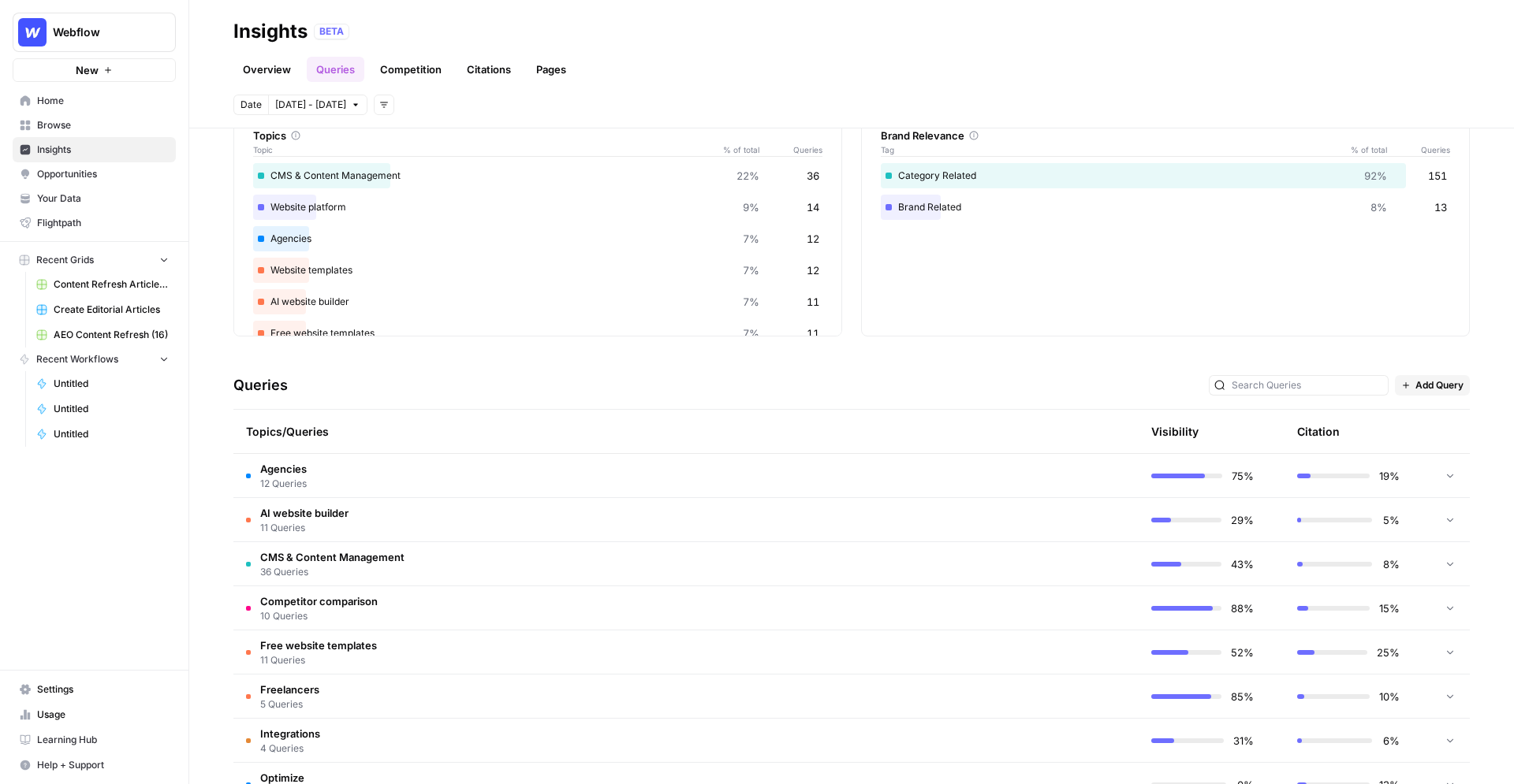
click at [1157, 474] on icon at bounding box center [1449, 475] width 11 height 11
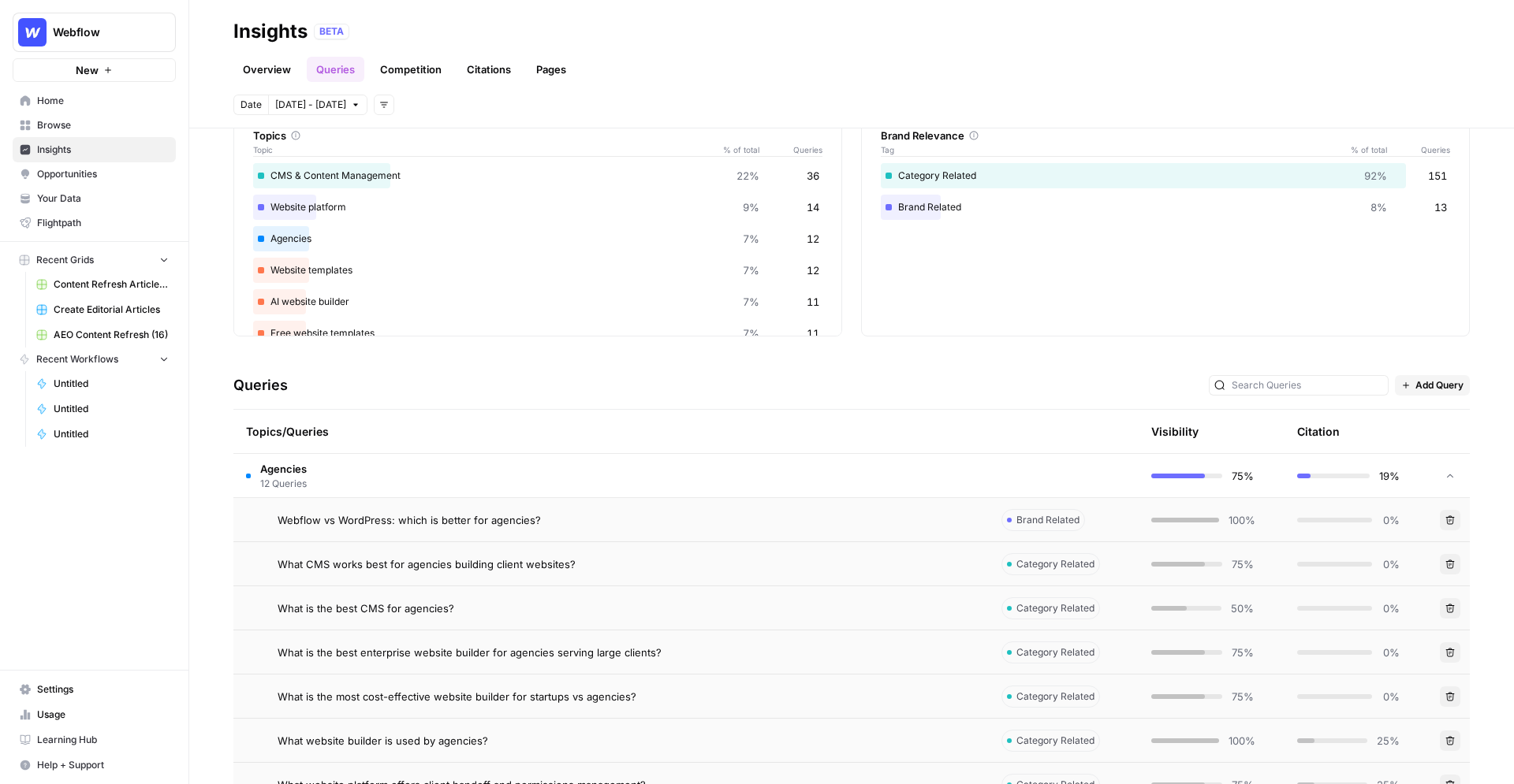
click at [1157, 476] on icon at bounding box center [1449, 476] width 11 height 11
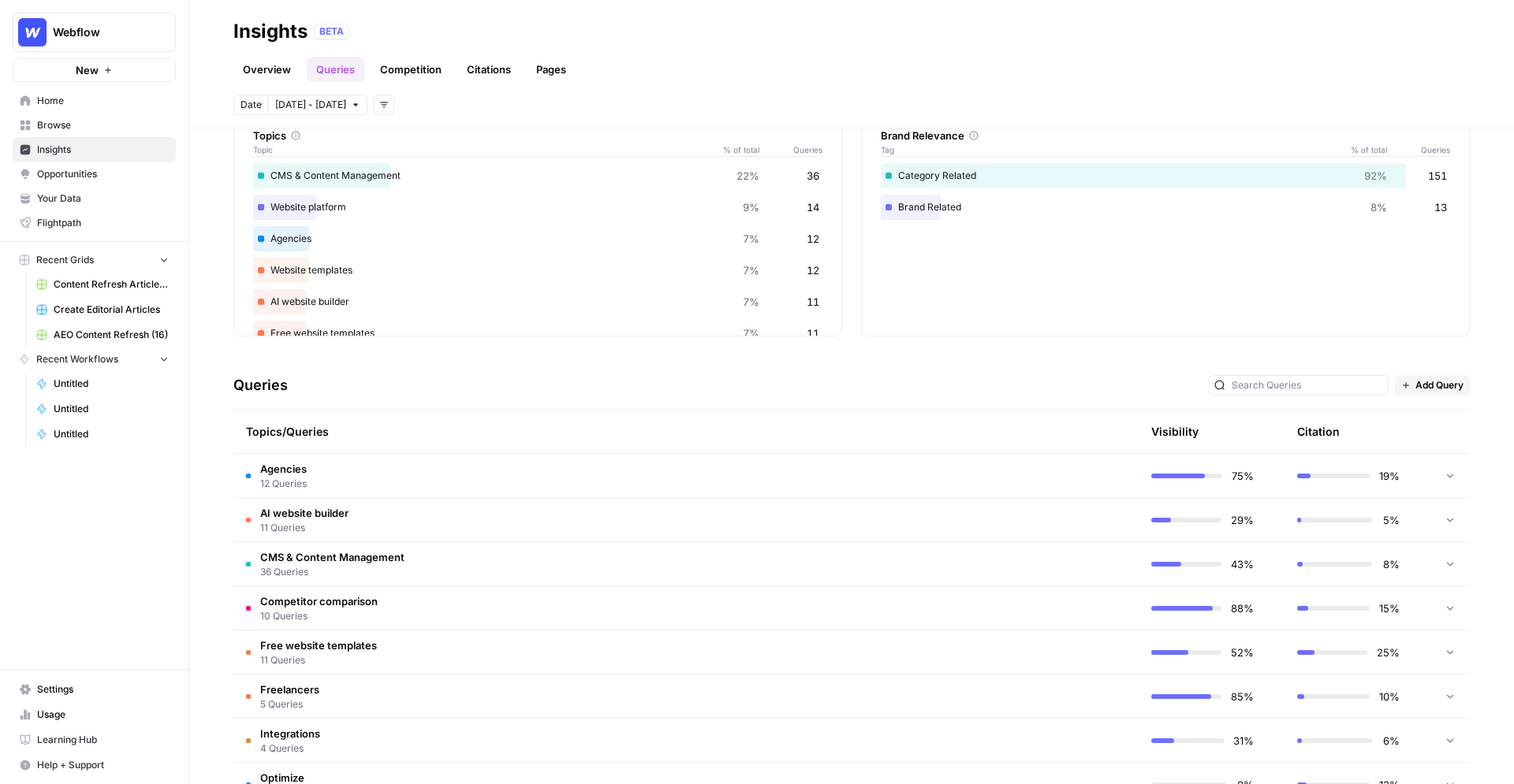
click at [1157, 383] on span "Add Query" at bounding box center [1439, 385] width 48 height 14
click at [1118, 374] on div "Queries Add Query" at bounding box center [852, 385] width 1236 height 48
click at [93, 169] on span "Opportunities" at bounding box center [102, 174] width 131 height 14
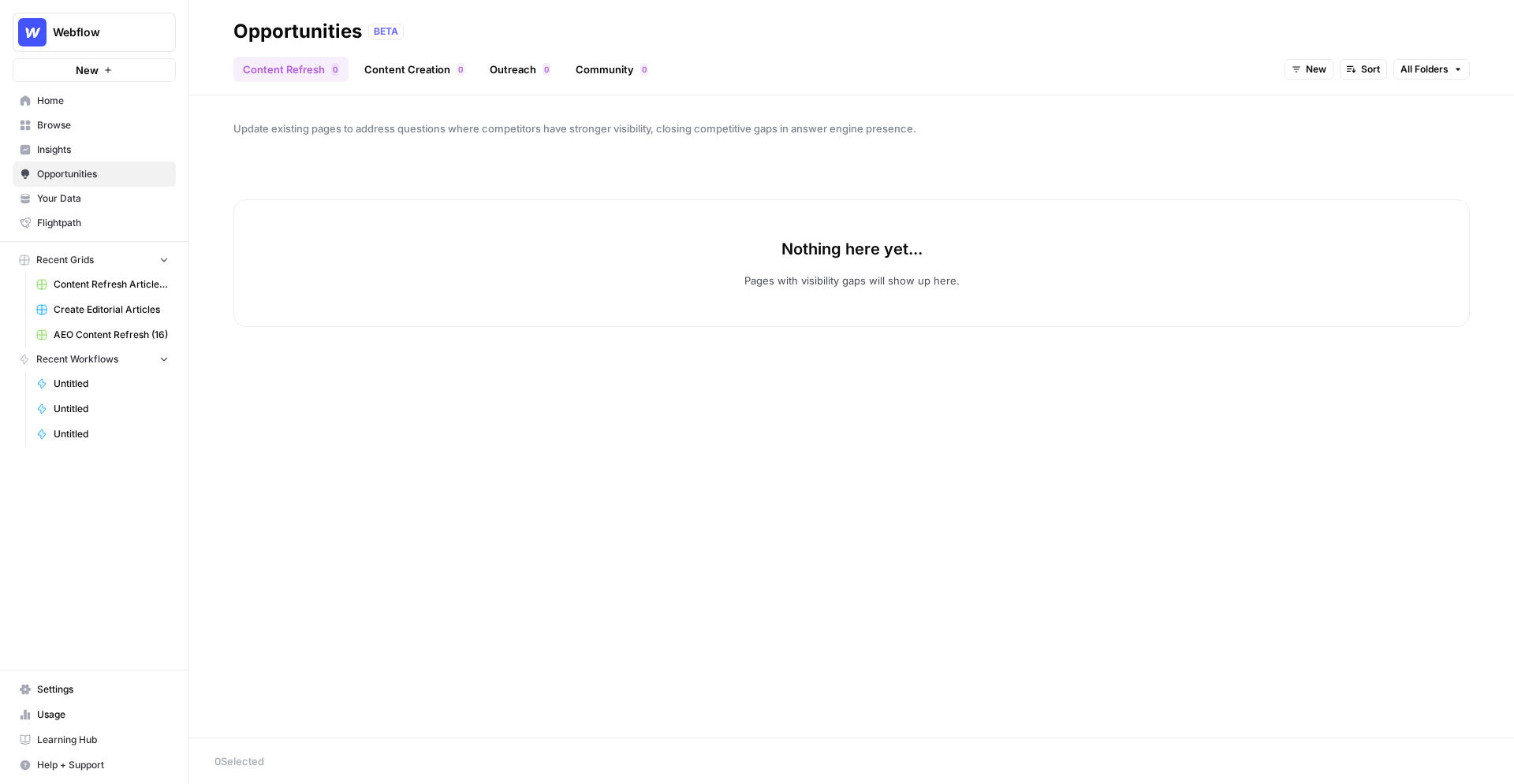
click at [523, 76] on link "Outreach 0" at bounding box center [520, 69] width 80 height 25
click at [1157, 65] on span "New" at bounding box center [1398, 69] width 20 height 14
click at [1157, 108] on span "All Opportunities" at bounding box center [1421, 104] width 81 height 16
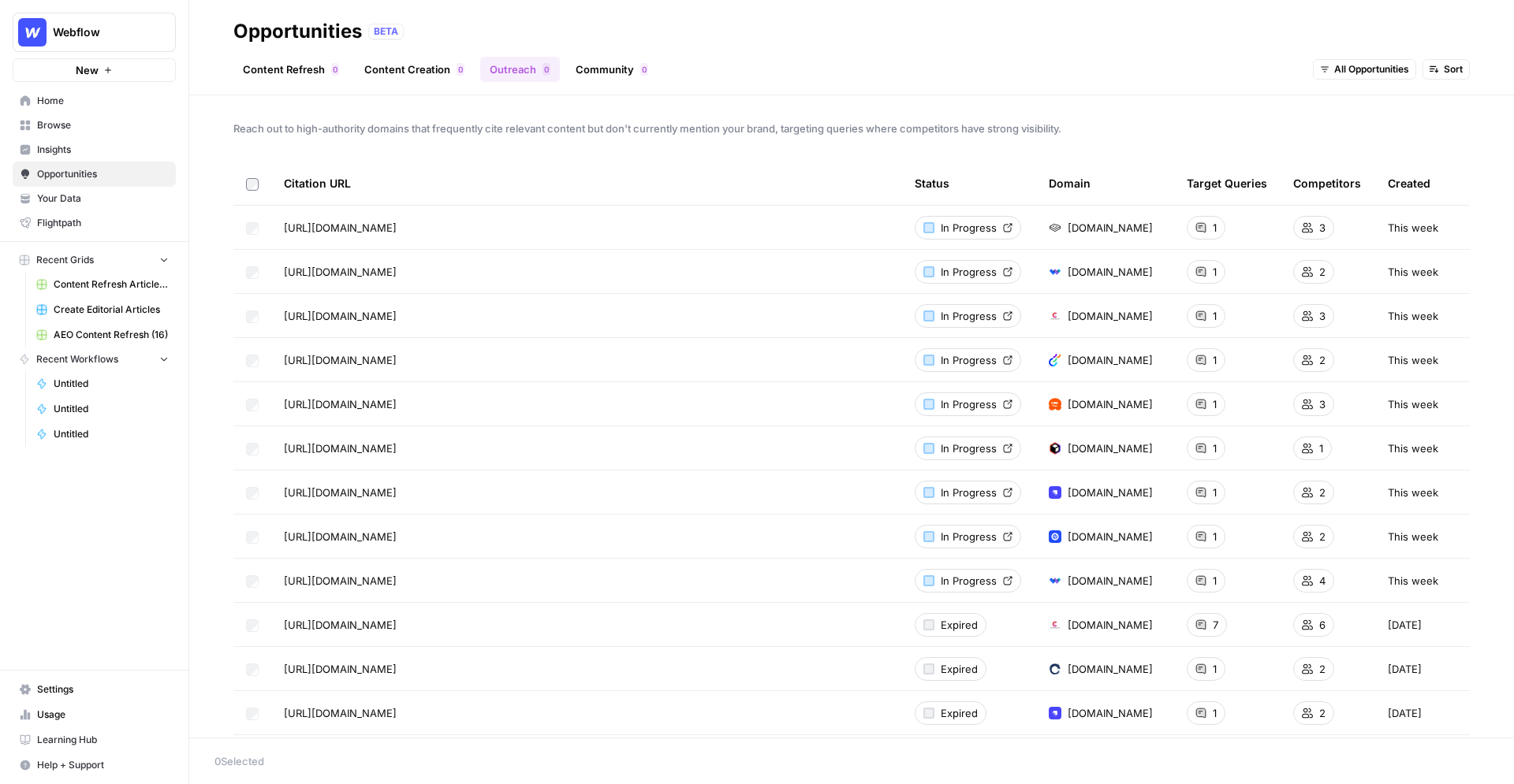
click at [606, 67] on link "Community 0" at bounding box center [612, 69] width 91 height 25
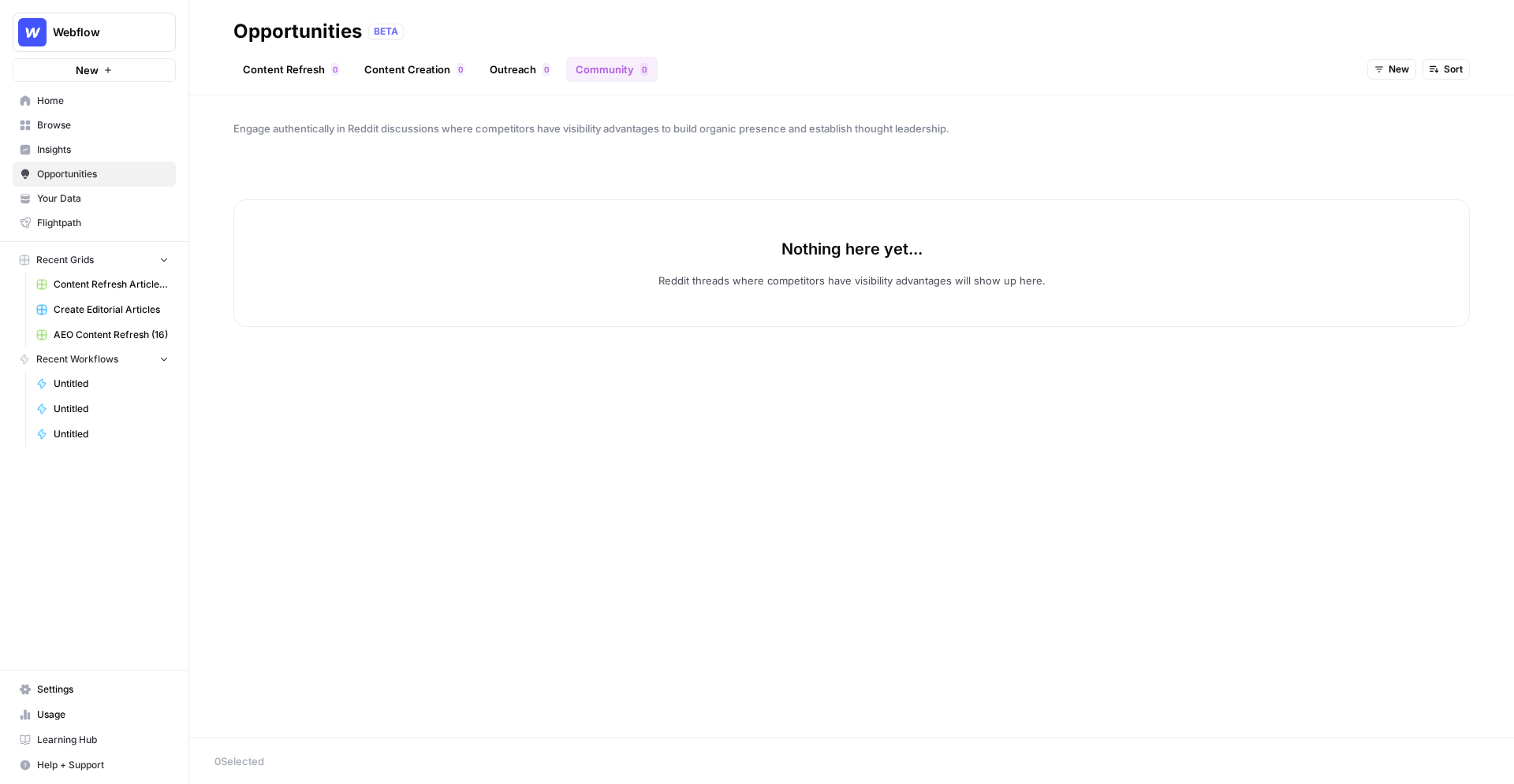
click at [1157, 67] on icon "button" at bounding box center [1378, 69] width 10 height 10
click at [1157, 100] on span "All Opportunities" at bounding box center [1421, 104] width 81 height 16
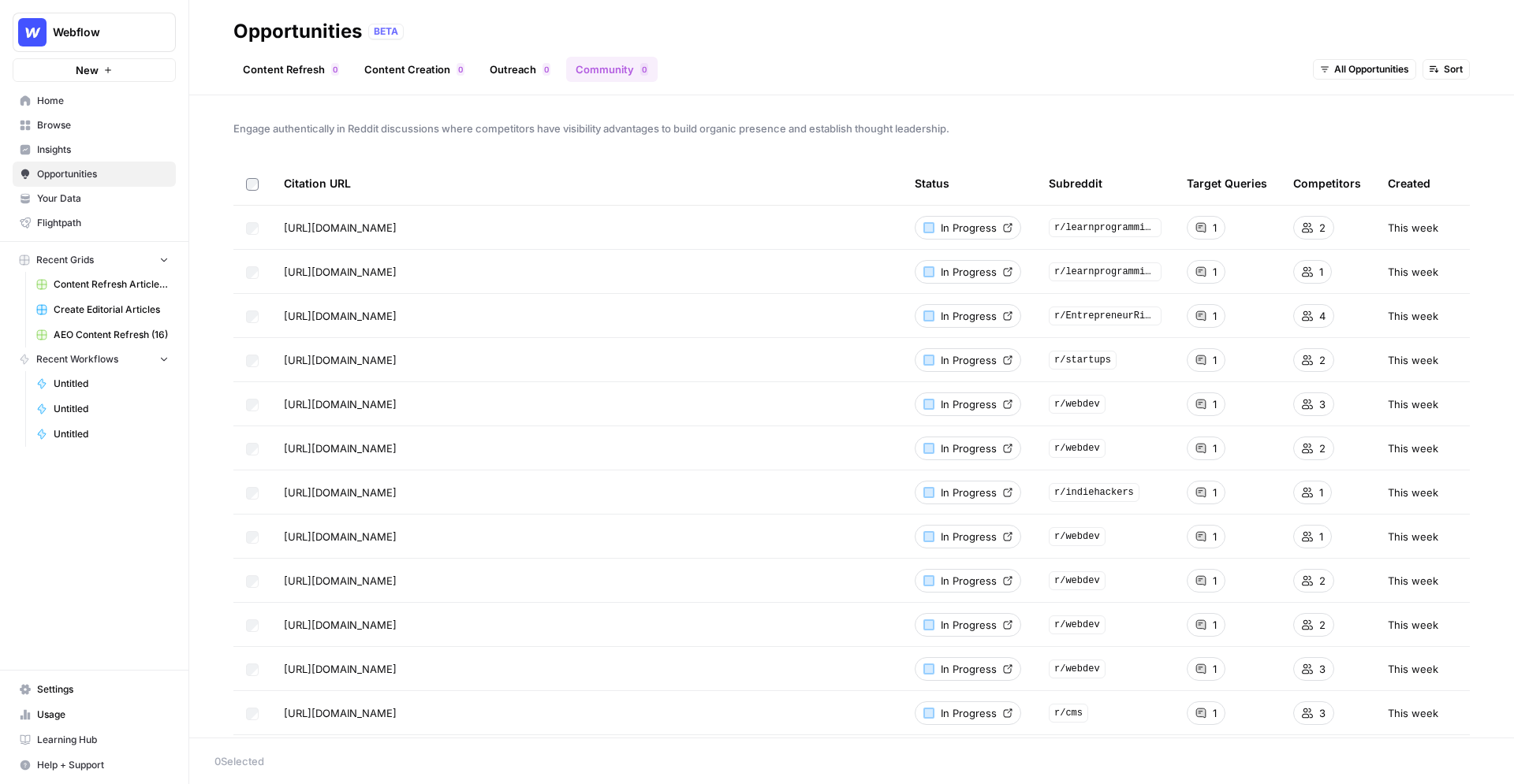
click at [954, 225] on span "In Progress" at bounding box center [969, 228] width 56 height 16
click at [297, 66] on link "Content Refresh 0" at bounding box center [291, 69] width 116 height 25
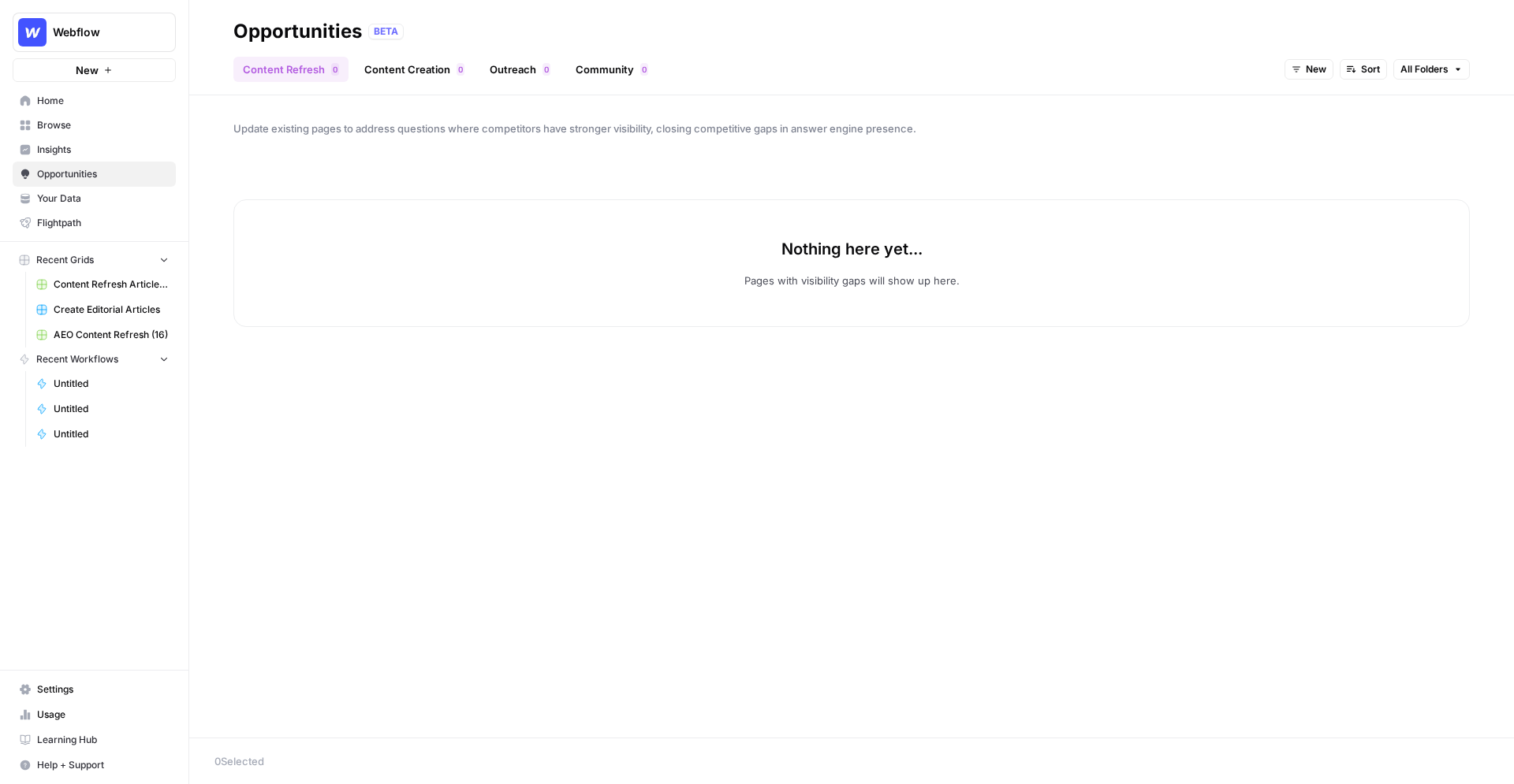
click at [1157, 75] on span "New" at bounding box center [1315, 69] width 20 height 14
click at [1157, 102] on span "All Opportunities" at bounding box center [1340, 104] width 81 height 16
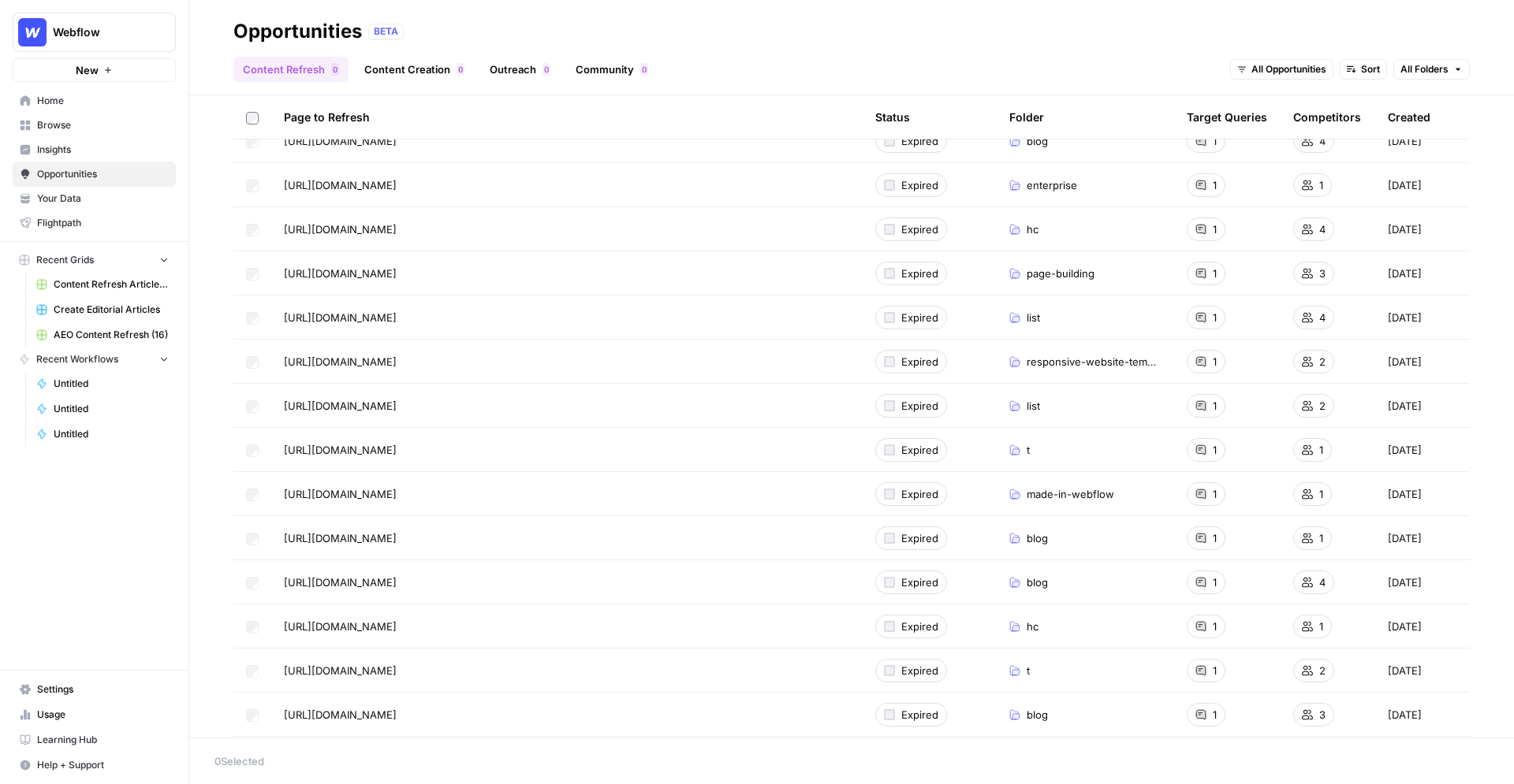
scroll to position [419, 0]
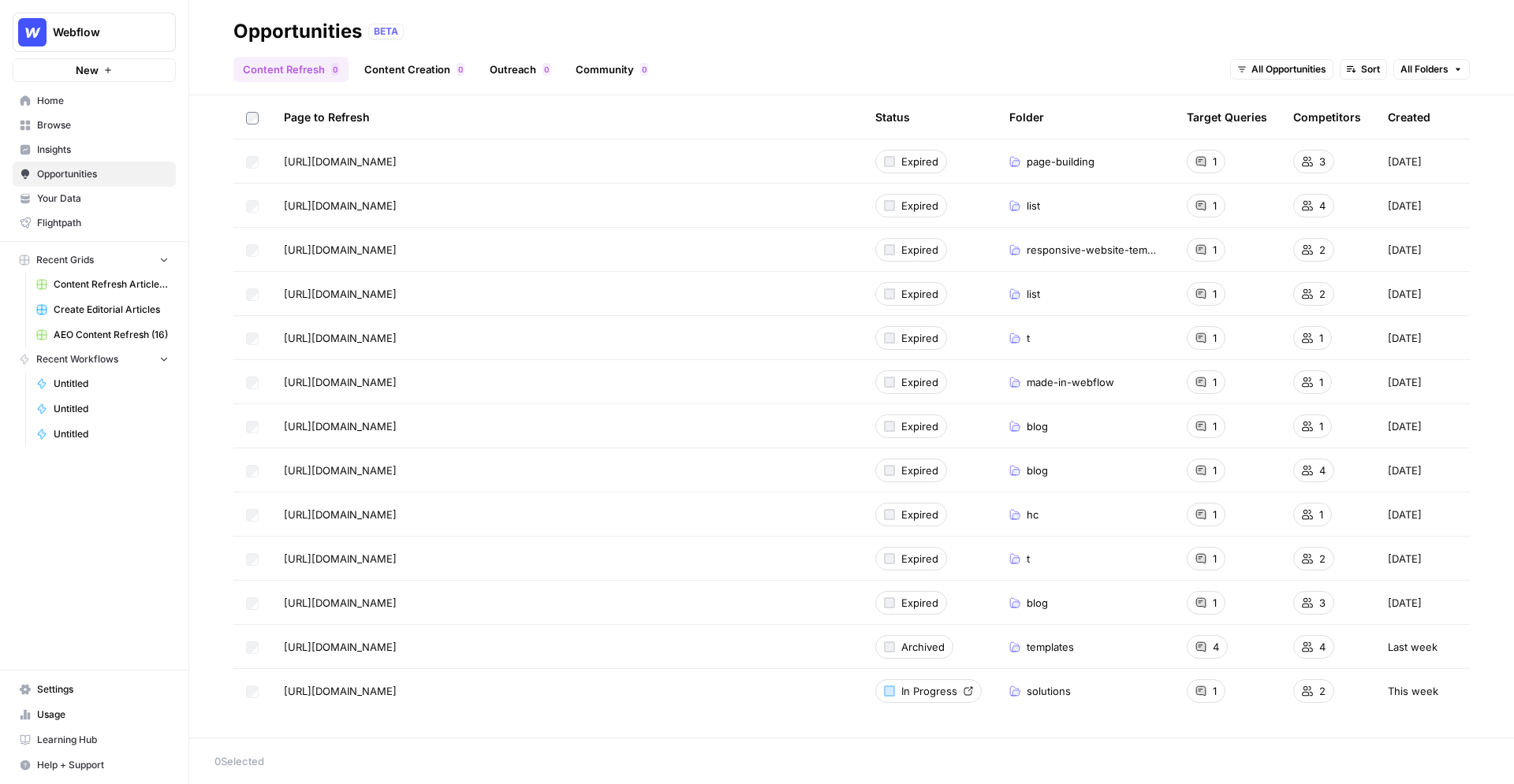
click at [925, 696] on span "In Progress" at bounding box center [929, 691] width 56 height 16
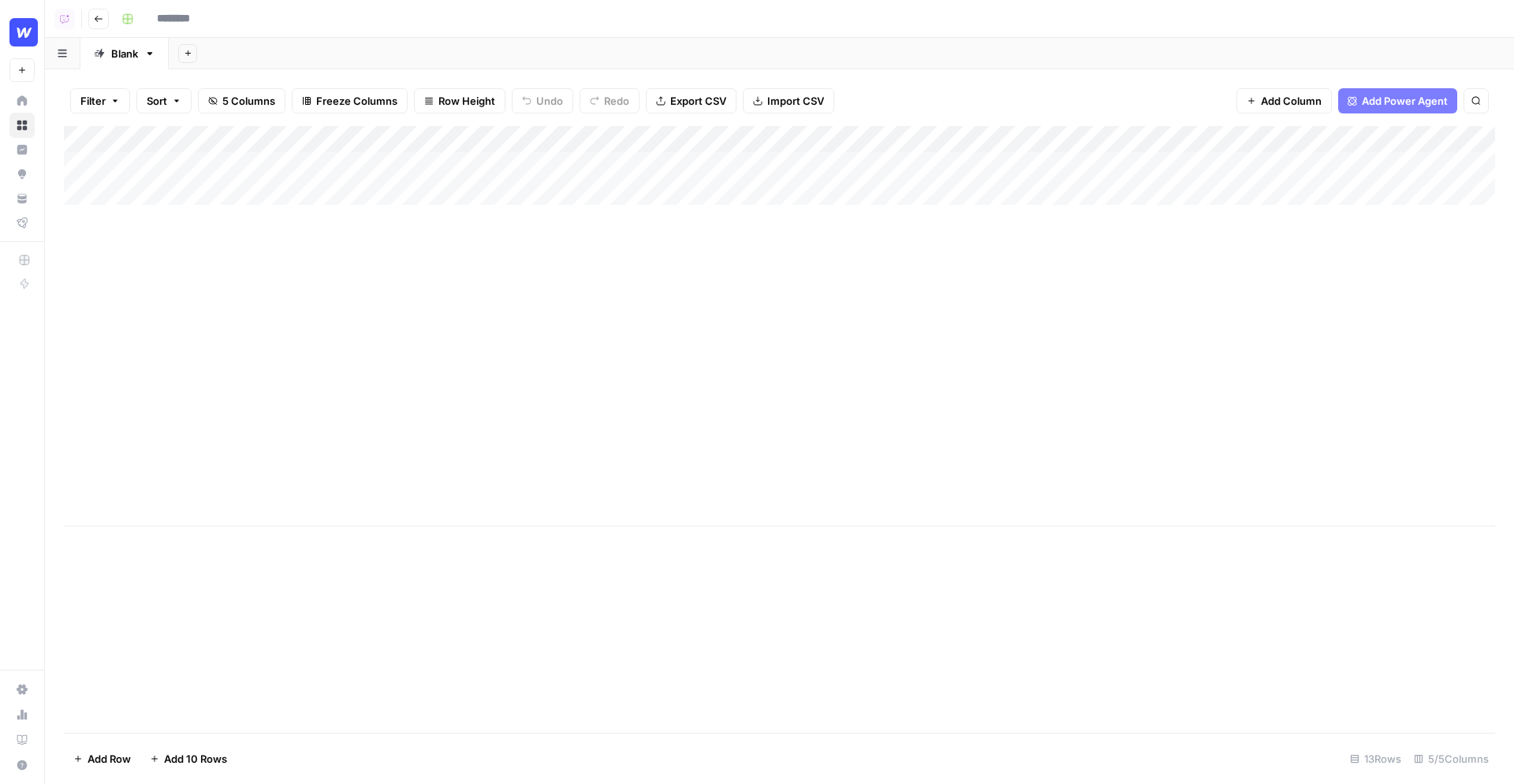
type input "**********"
click at [1368, 106] on span "Add Power Agent" at bounding box center [1405, 101] width 86 height 16
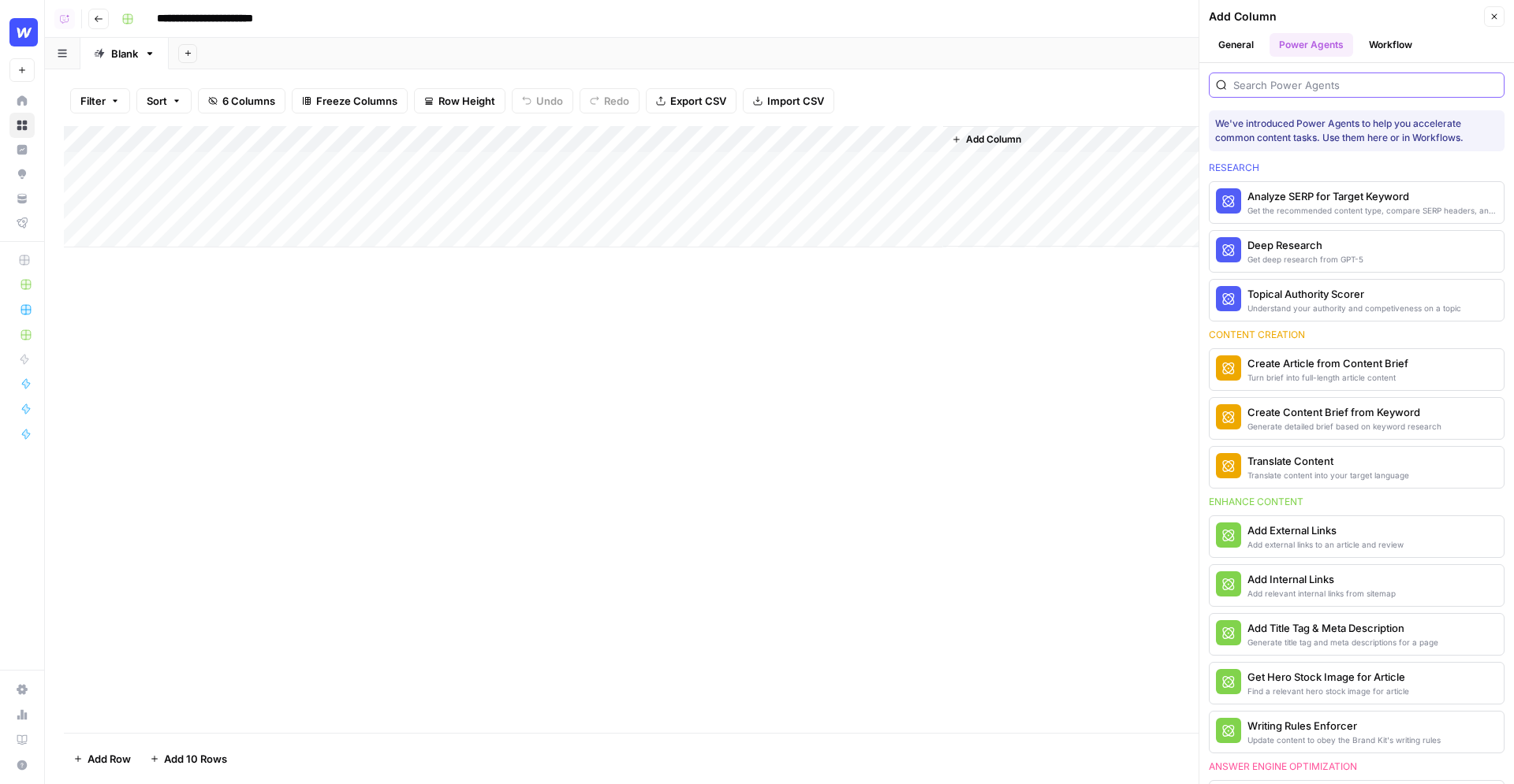
click at [1295, 80] on input "search" at bounding box center [1365, 85] width 264 height 16
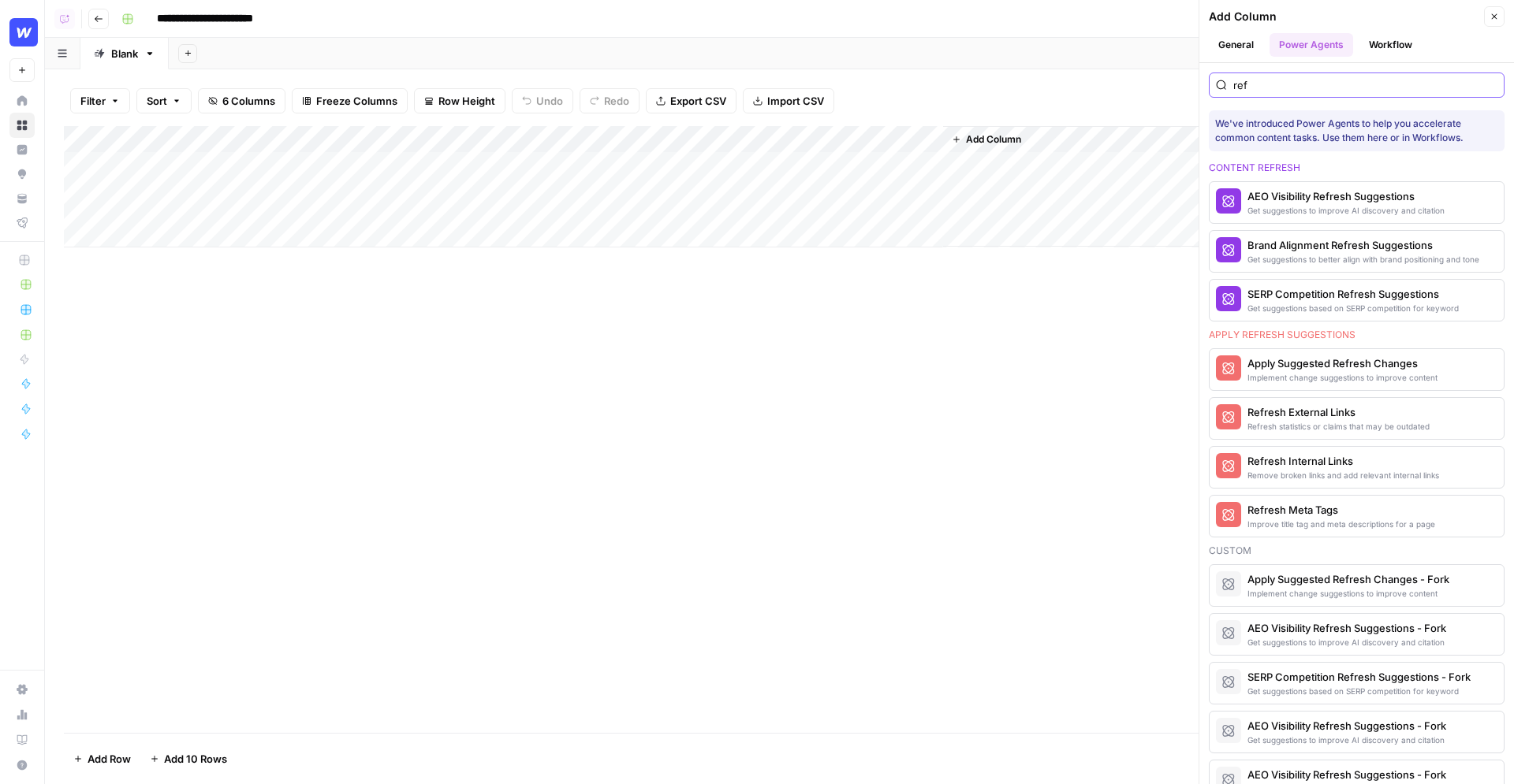
type input "refr"
click at [1488, 83] on input "refr" at bounding box center [1365, 85] width 264 height 16
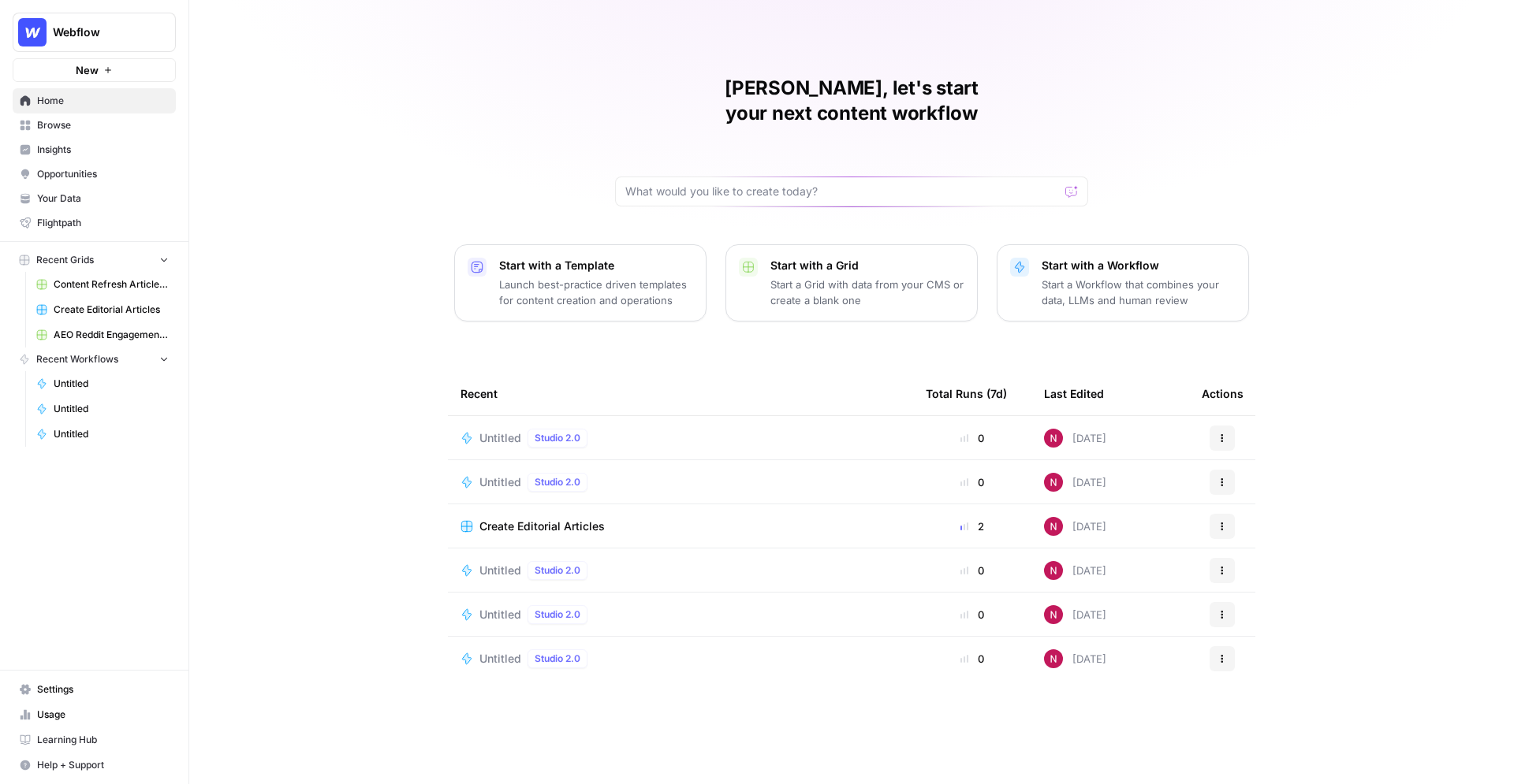
click at [1170, 244] on button "Start with a Workflow Start a Workflow that combines your data, LLMs and human …" at bounding box center [1123, 283] width 252 height 77
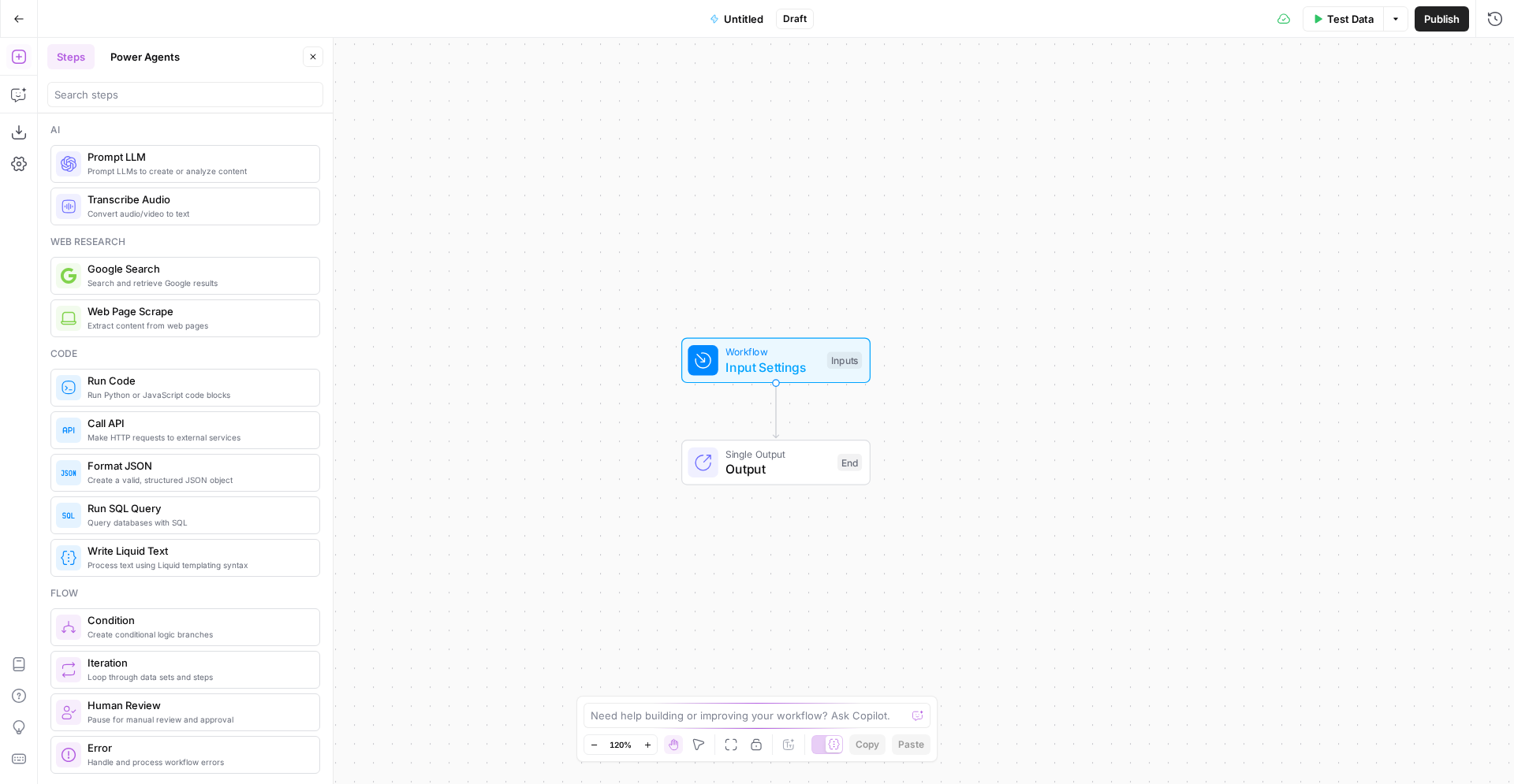
click at [134, 64] on button "Power Agents" at bounding box center [144, 56] width 88 height 25
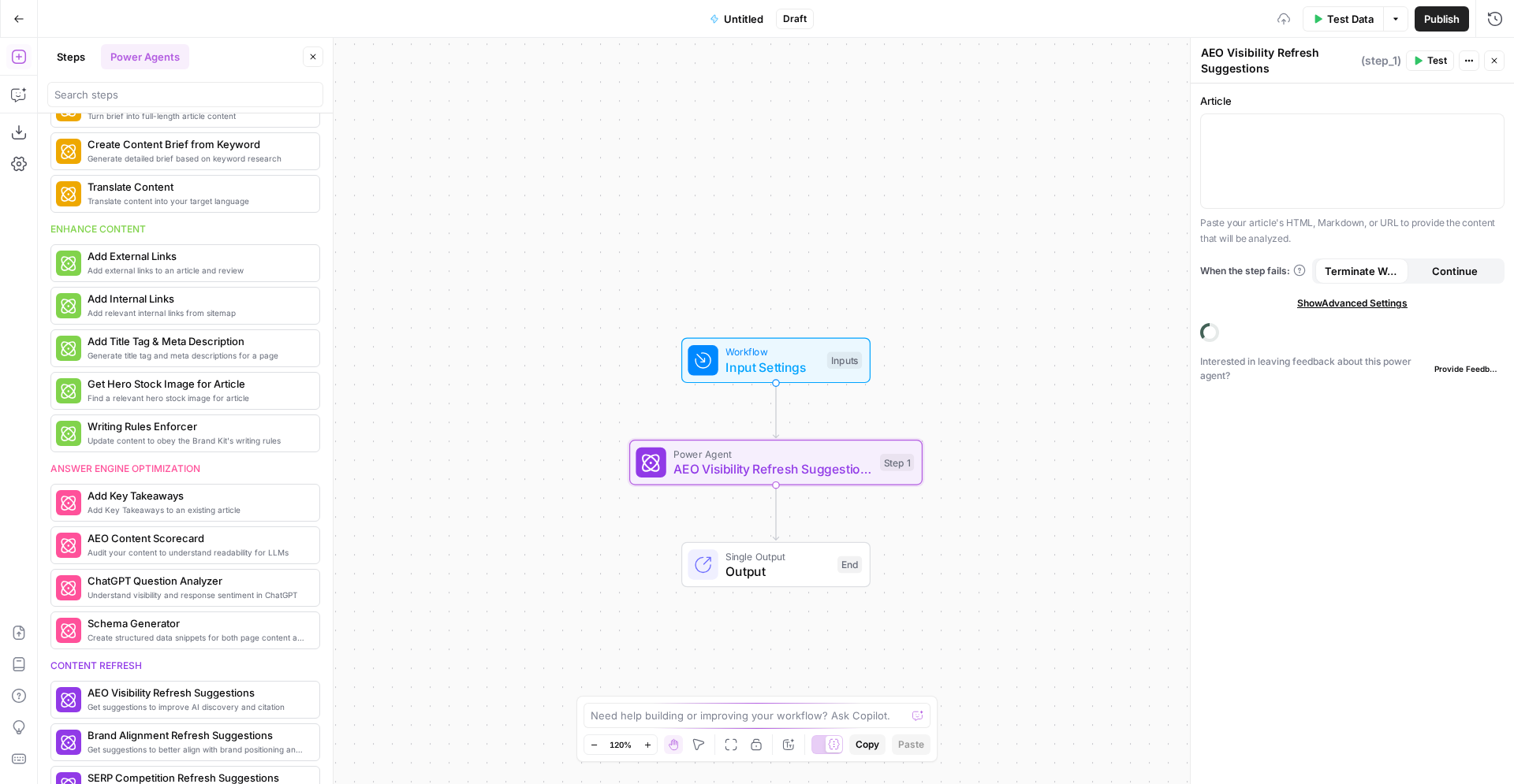
scroll to position [557, 0]
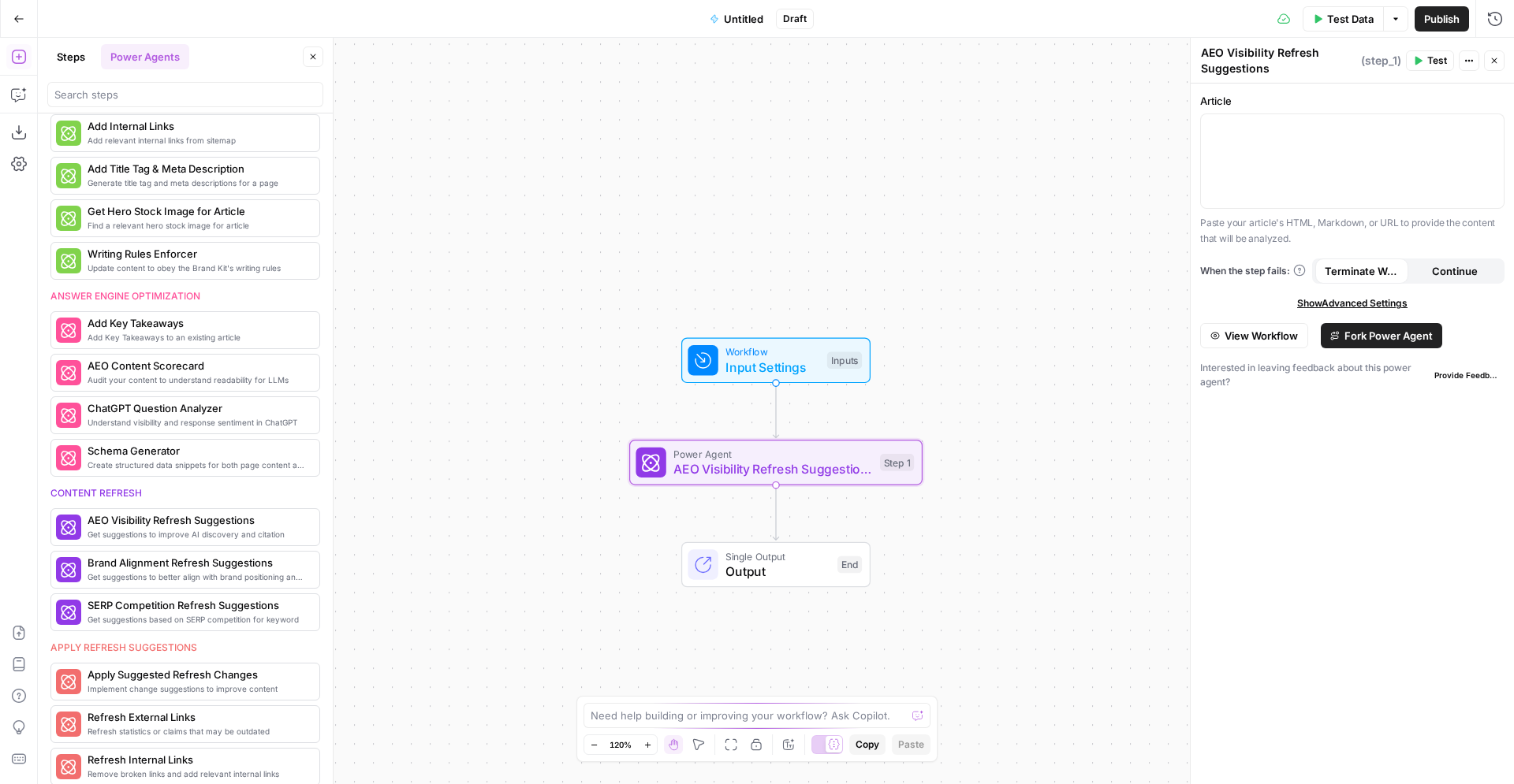
click at [1393, 332] on span "Fork Power Agent" at bounding box center [1388, 336] width 88 height 16
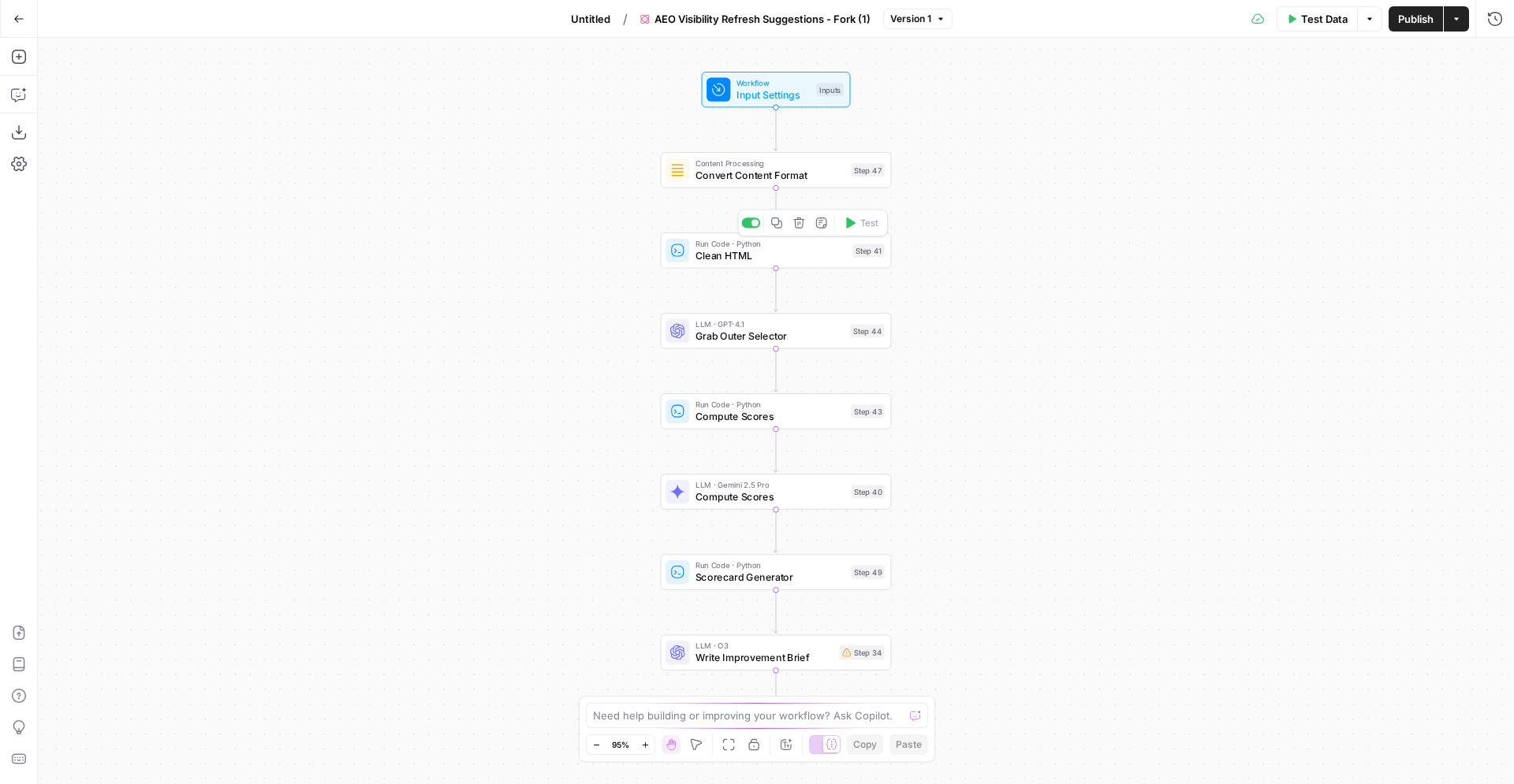
click at [772, 320] on span "LLM · GPT-4.1" at bounding box center [770, 325] width 149 height 12
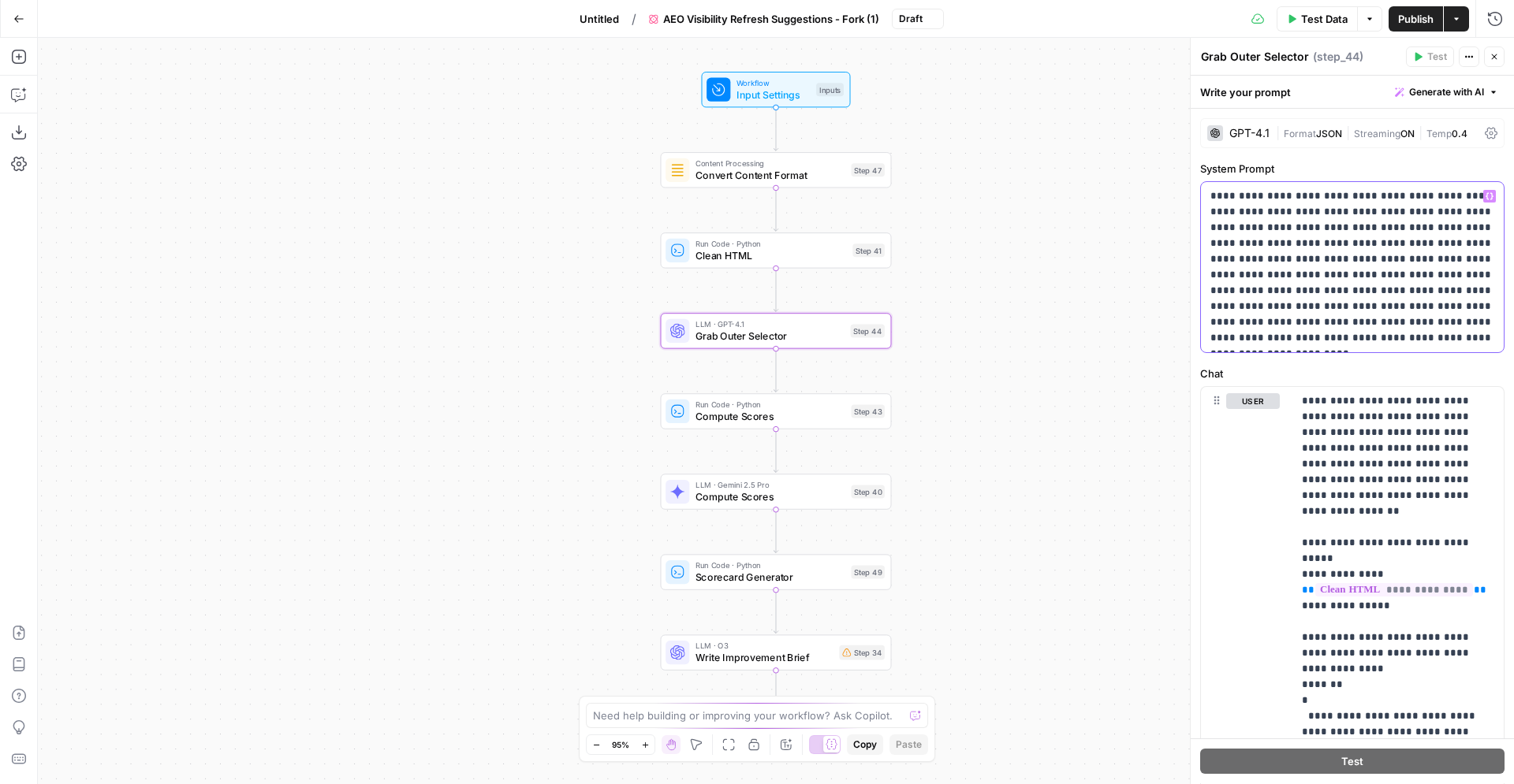
click at [1281, 237] on p "**********" at bounding box center [1352, 267] width 284 height 158
click at [927, 250] on div "Workflow Input Settings Inputs Content Processing Convert Content Format Step 4…" at bounding box center [775, 410] width 1475 height 746
